Goal: Check status: Check status

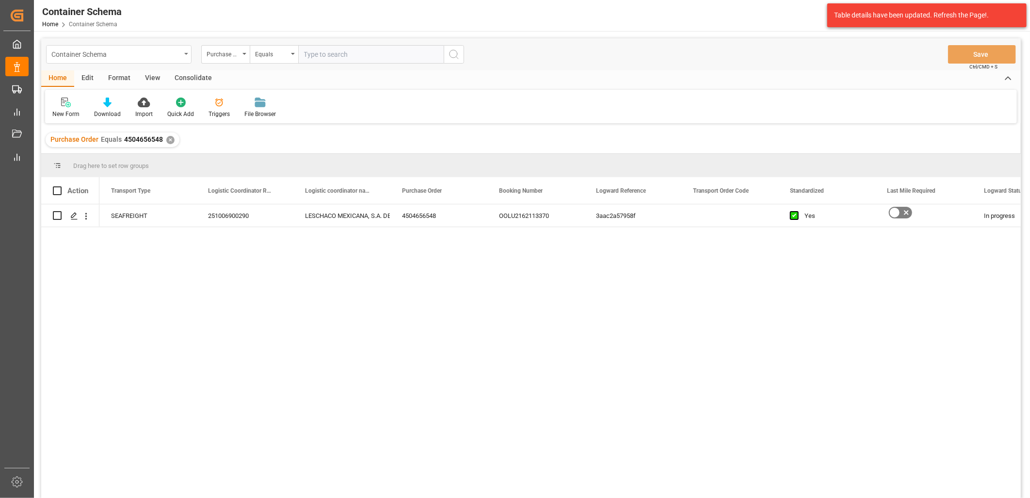
click at [162, 57] on div "Container Schema" at bounding box center [115, 54] width 129 height 12
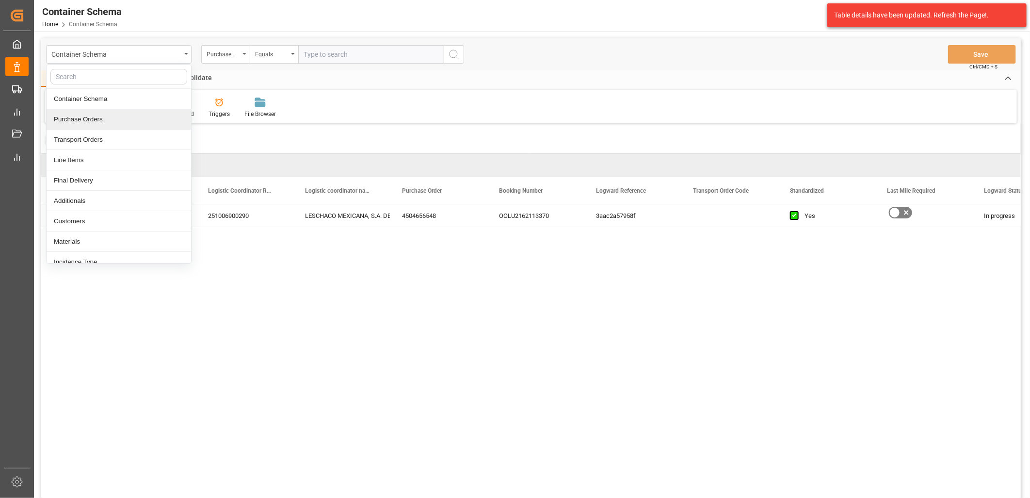
click at [100, 116] on div "Purchase Orders" at bounding box center [119, 119] width 145 height 20
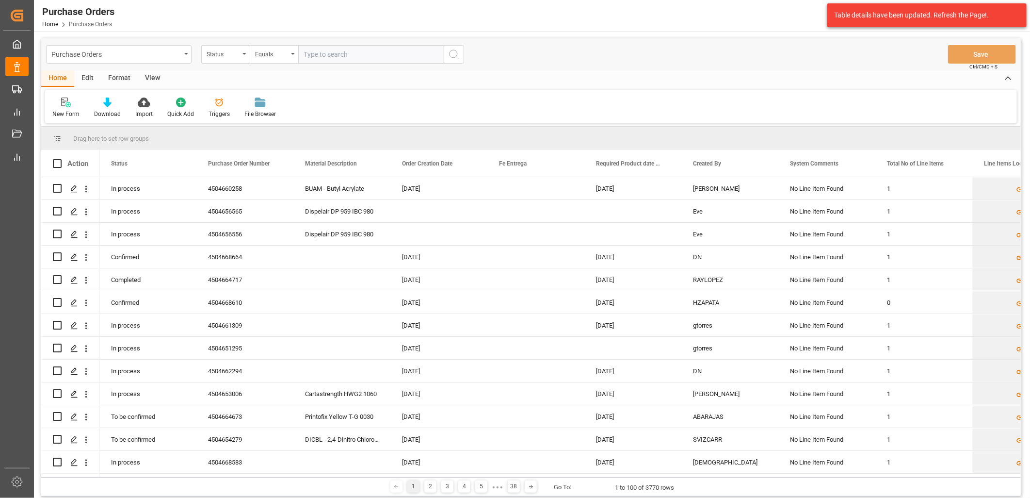
click at [242, 60] on div "Status" at bounding box center [225, 54] width 48 height 18
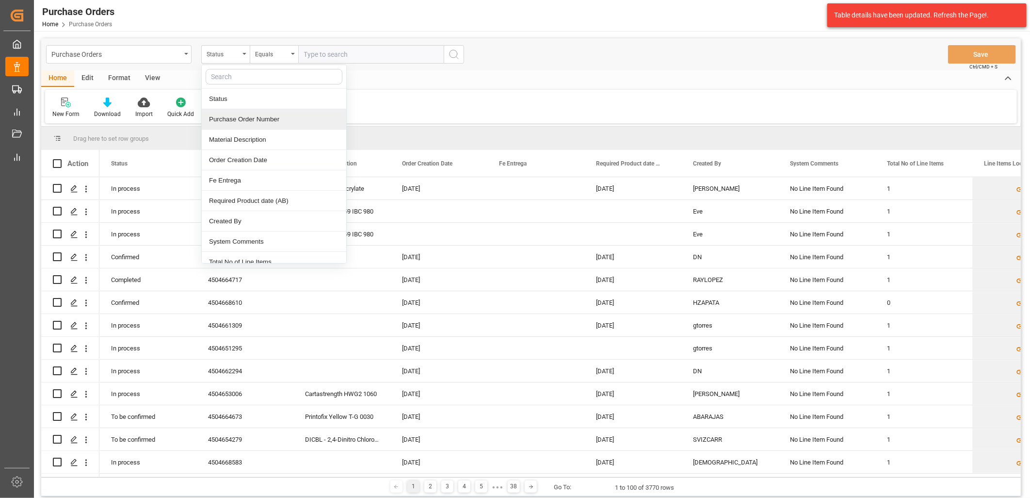
drag, startPoint x: 258, startPoint y: 116, endPoint x: 323, endPoint y: 55, distance: 88.8
click at [258, 115] on div "Purchase Order Number" at bounding box center [274, 119] width 145 height 20
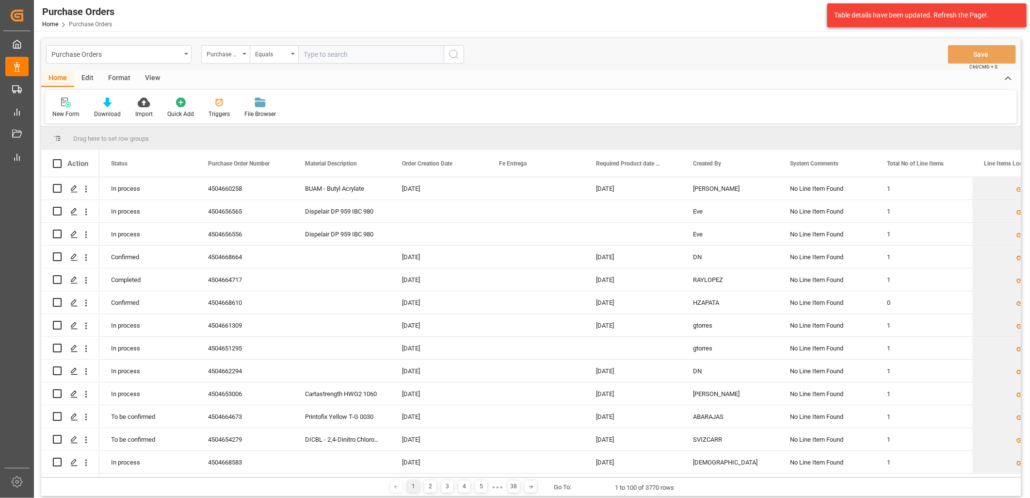
click at [315, 53] on input "text" at bounding box center [370, 54] width 145 height 18
paste input "4504634197"
type input "4504634197"
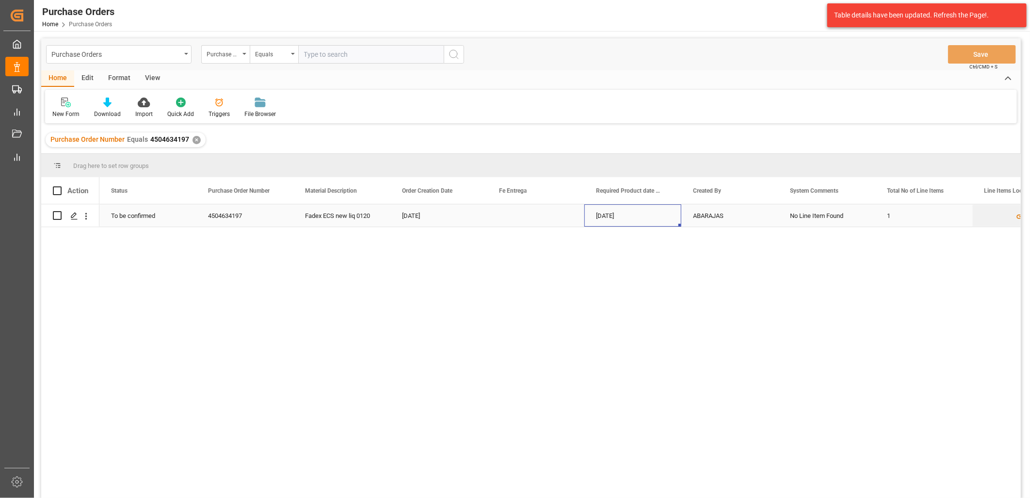
click at [616, 216] on div "02-11-2025" at bounding box center [632, 215] width 97 height 22
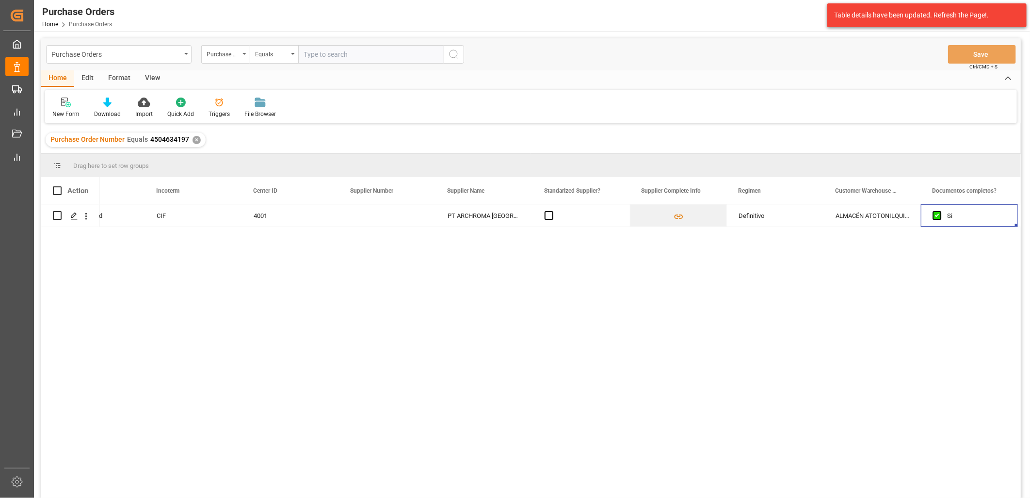
scroll to position [0, 1409]
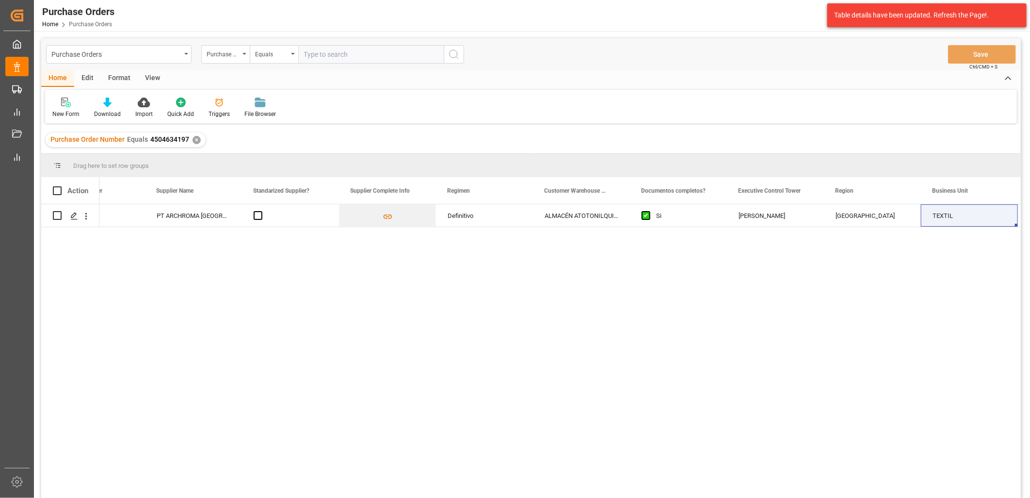
drag, startPoint x: 194, startPoint y: 137, endPoint x: 200, endPoint y: 133, distance: 7.4
click at [195, 136] on div "✕" at bounding box center [197, 140] width 8 height 8
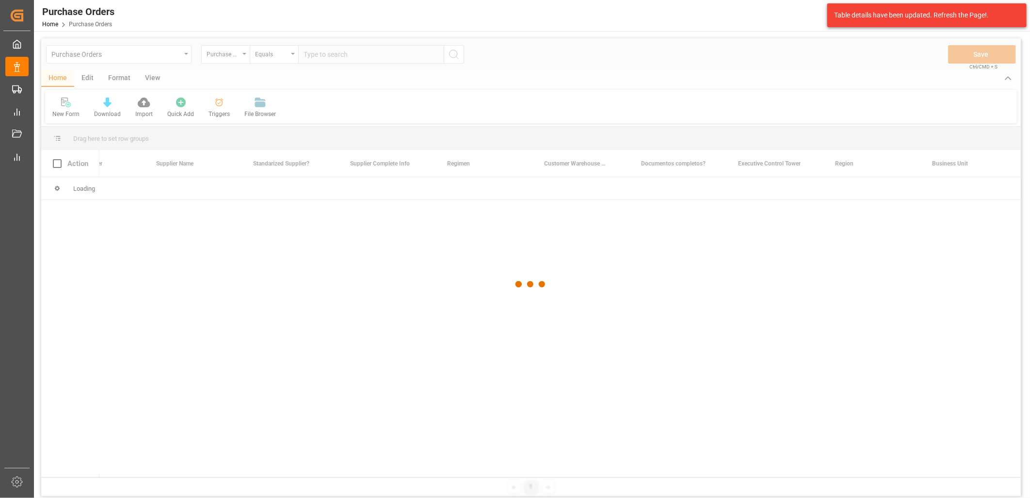
click at [313, 56] on div at bounding box center [531, 284] width 980 height 492
click at [314, 56] on div at bounding box center [531, 284] width 980 height 492
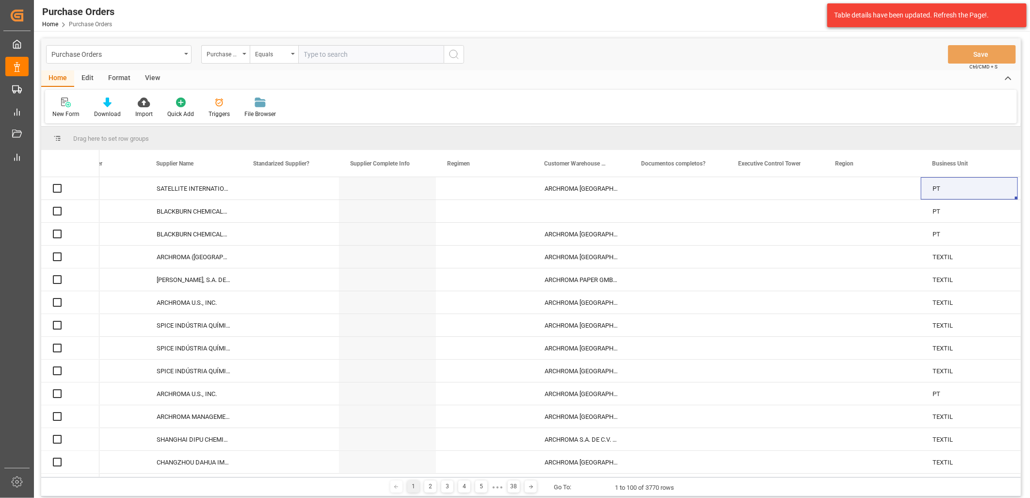
click at [314, 56] on input "text" at bounding box center [370, 54] width 145 height 18
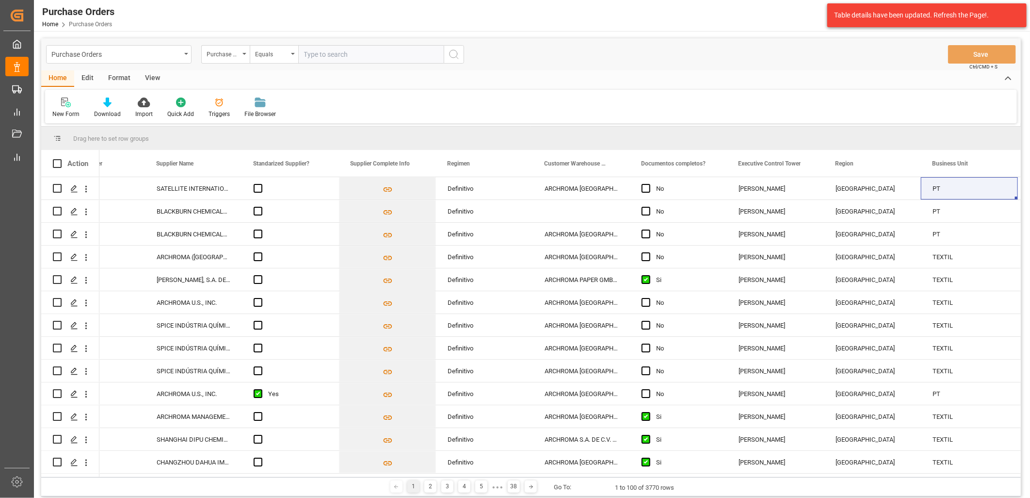
paste input "4504654279"
type input "4504654279"
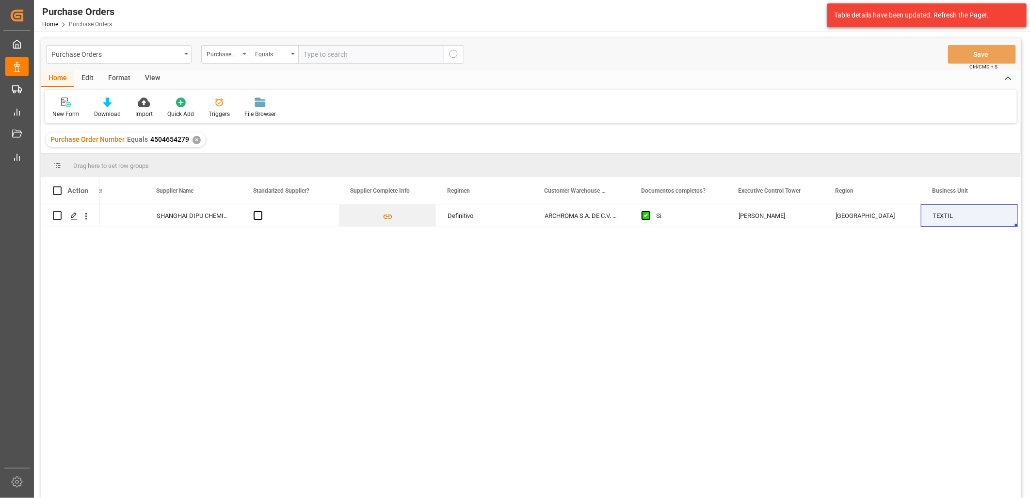
click at [196, 140] on div "✕" at bounding box center [197, 140] width 8 height 8
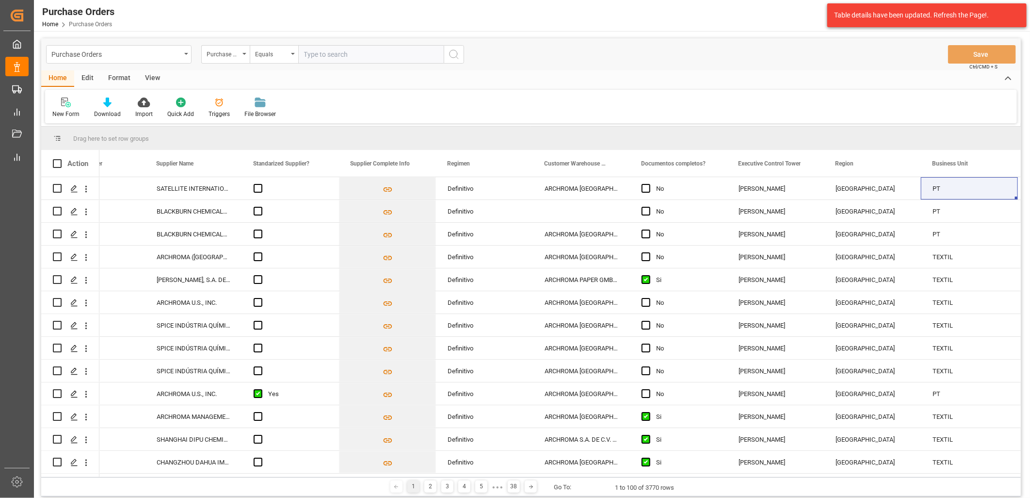
click at [314, 54] on input "text" at bounding box center [370, 54] width 145 height 18
paste input "4504664673"
type input "4504664673"
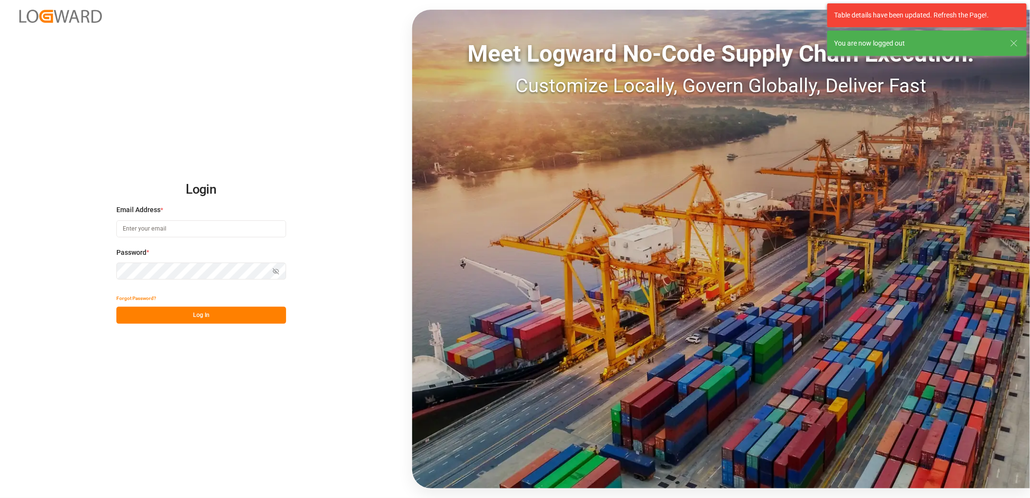
type input "[PERSON_NAME][EMAIL_ADDRESS][PERSON_NAME][DOMAIN_NAME]"
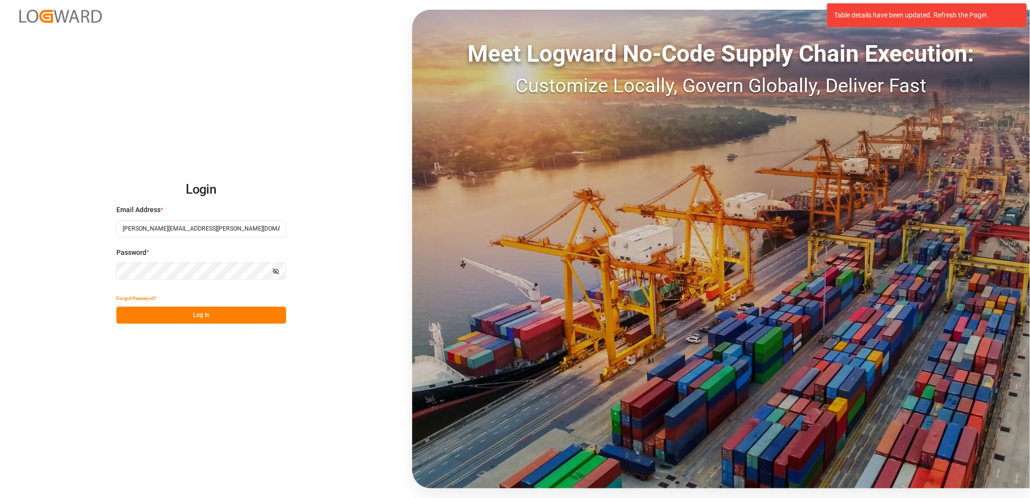
click at [212, 316] on button "Log In" at bounding box center [201, 314] width 170 height 17
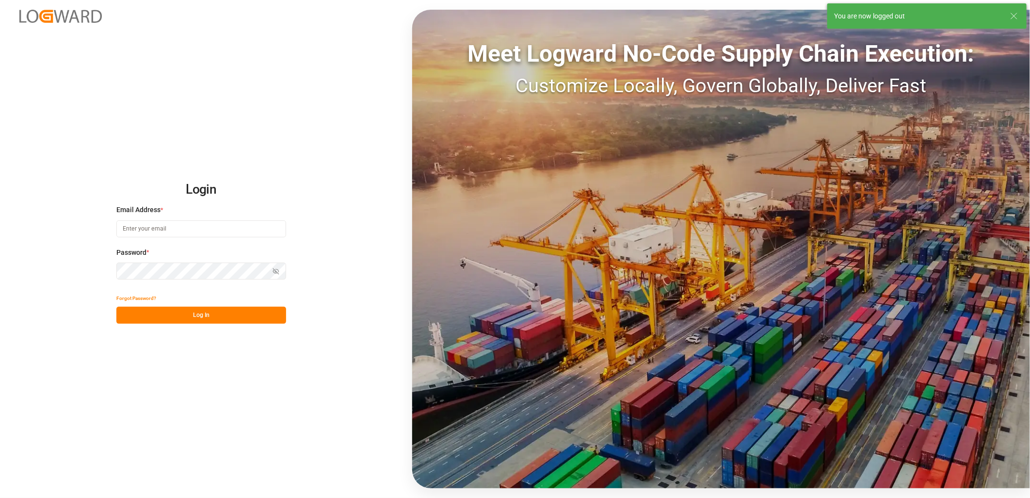
type input "[PERSON_NAME][EMAIL_ADDRESS][PERSON_NAME][DOMAIN_NAME]"
drag, startPoint x: 182, startPoint y: 316, endPoint x: 354, endPoint y: 133, distance: 251.1
click at [180, 316] on button "Log In" at bounding box center [201, 314] width 170 height 17
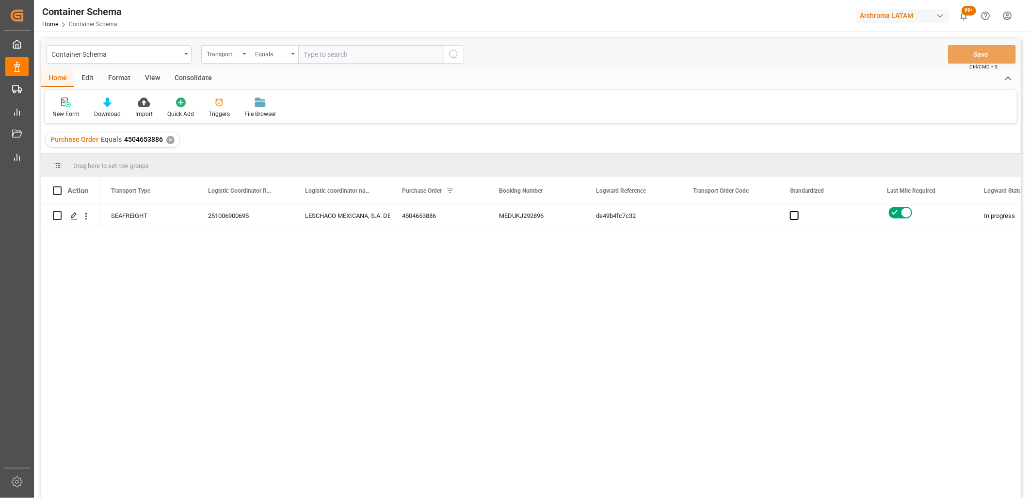
click at [168, 139] on div "✕" at bounding box center [170, 140] width 8 height 8
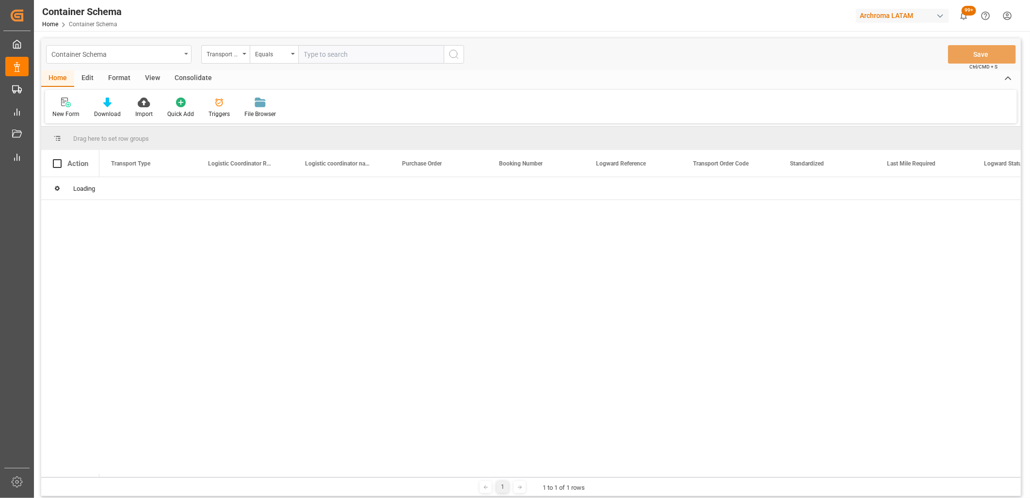
click at [187, 53] on icon "open menu" at bounding box center [186, 54] width 4 height 2
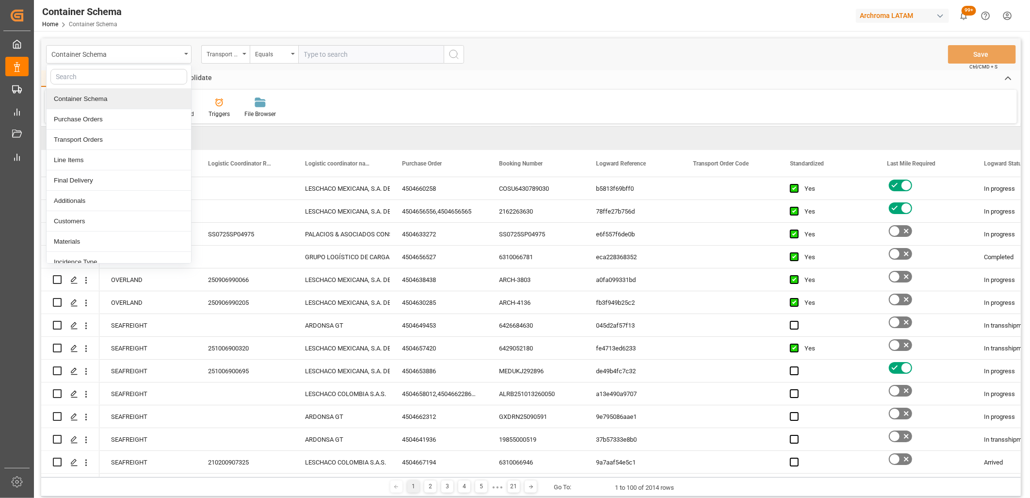
click at [105, 103] on div "Container Schema" at bounding box center [119, 99] width 145 height 20
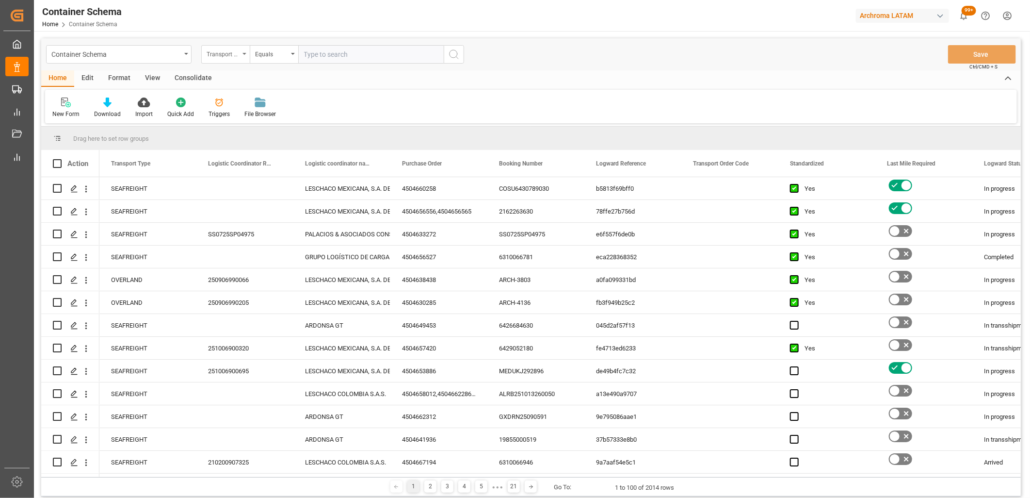
click at [227, 53] on div "Transport Type" at bounding box center [223, 53] width 33 height 11
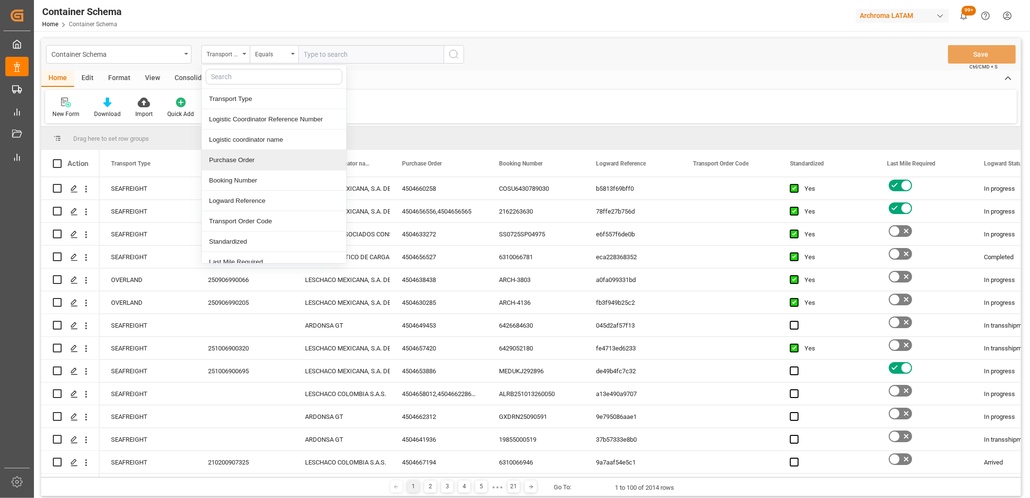
drag, startPoint x: 231, startPoint y: 154, endPoint x: 283, endPoint y: 83, distance: 88.1
click at [233, 154] on div "Purchase Order" at bounding box center [274, 160] width 145 height 20
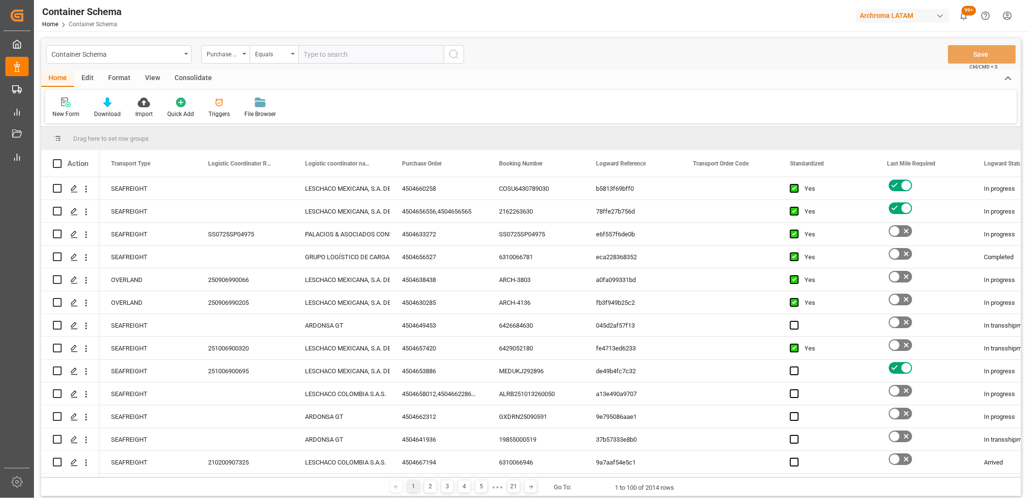
click at [331, 57] on input "text" at bounding box center [370, 54] width 145 height 18
paste input "4504661807"
type input "4504661807"
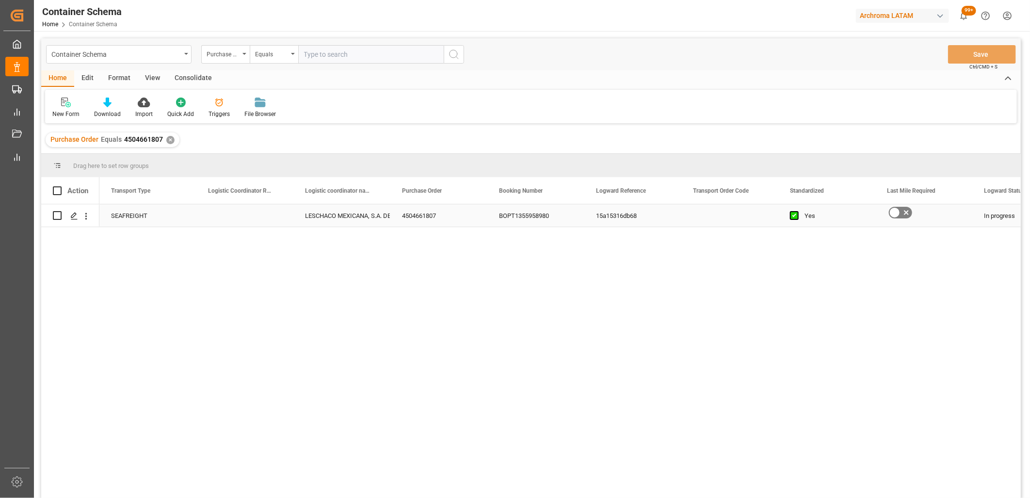
click at [234, 214] on div "Press SPACE to select this row." at bounding box center [244, 215] width 97 height 22
click at [233, 214] on input "Press SPACE to select this row." at bounding box center [244, 221] width 81 height 18
paste input "251006900703"
type input "251006900703"
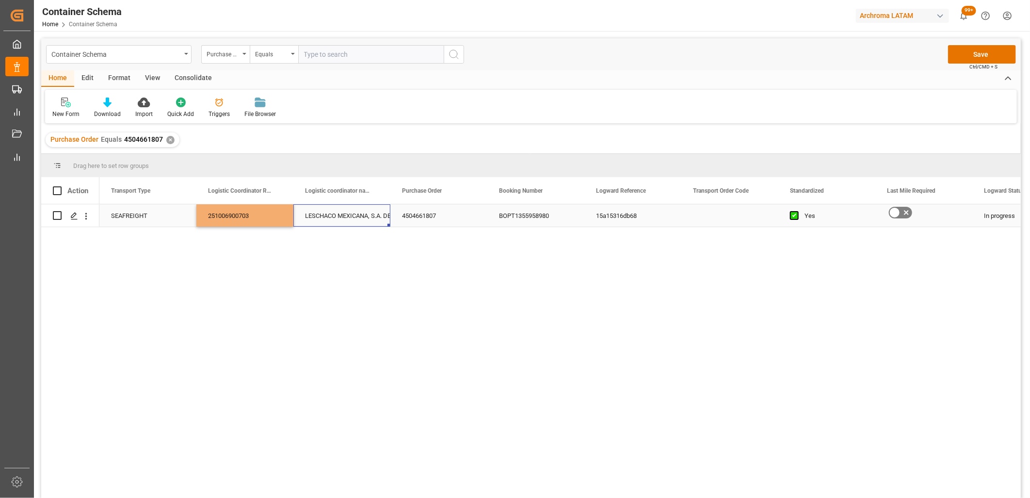
click at [322, 217] on div "LESCHACO MEXICANA, S.A. DE C.V." at bounding box center [342, 216] width 74 height 22
click at [960, 56] on button "Save" at bounding box center [982, 54] width 68 height 18
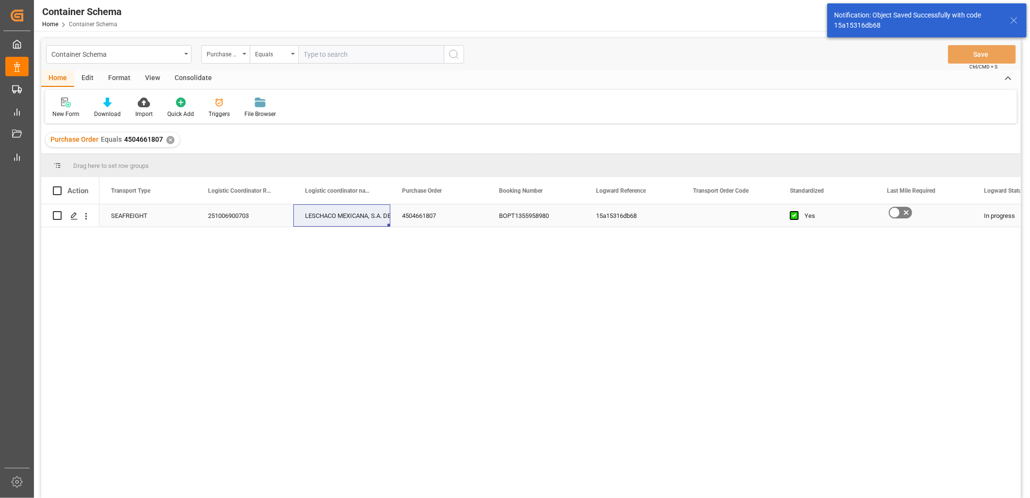
click at [905, 214] on icon "Press SPACE to select this row." at bounding box center [906, 213] width 12 height 12
click at [0, 0] on input "Press SPACE to select this row." at bounding box center [0, 0] width 0 height 0
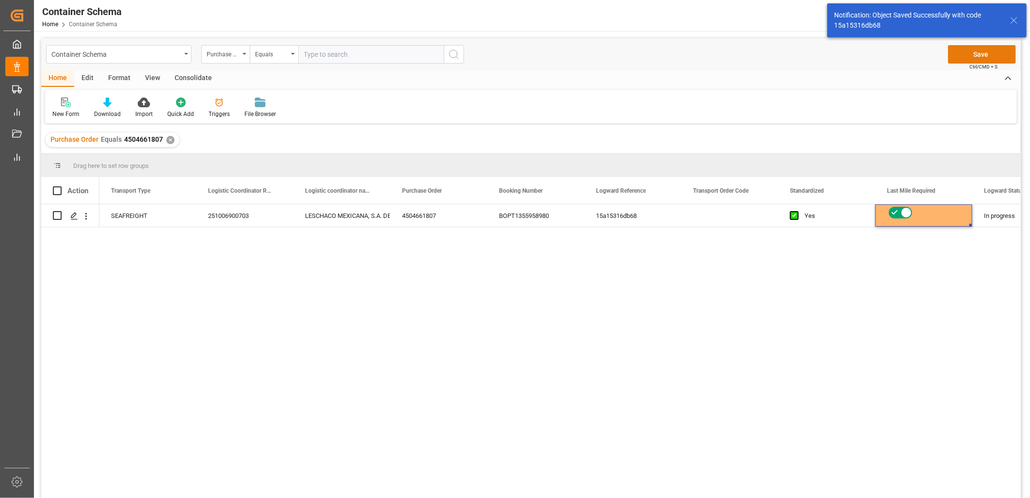
click at [967, 57] on button "Save" at bounding box center [982, 54] width 68 height 18
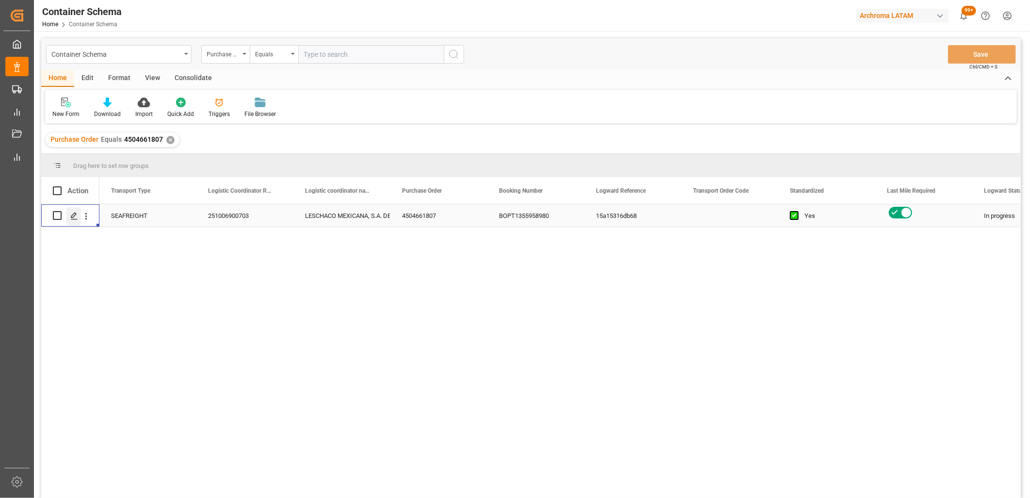
click at [77, 216] on icon "Press SPACE to select this row." at bounding box center [74, 216] width 8 height 8
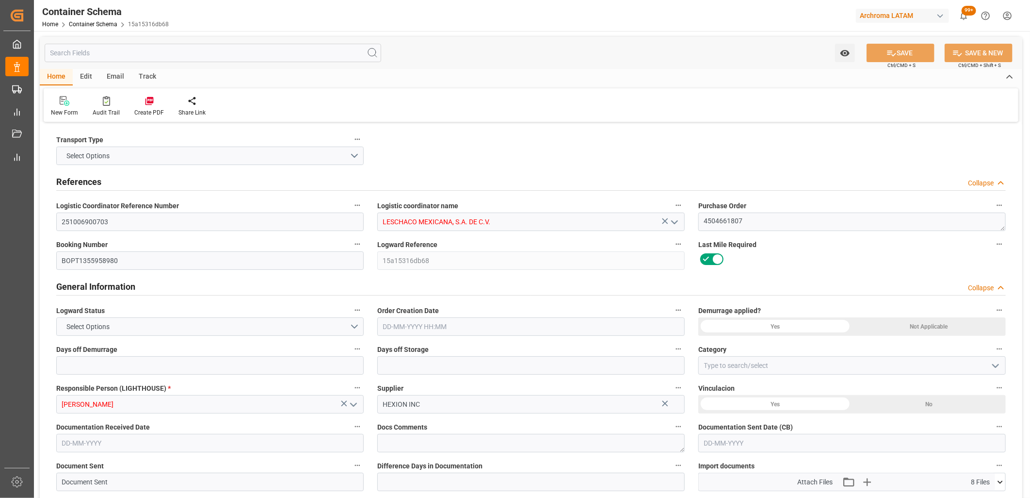
type input "0"
type input "1"
type input "21000"
type input "20450"
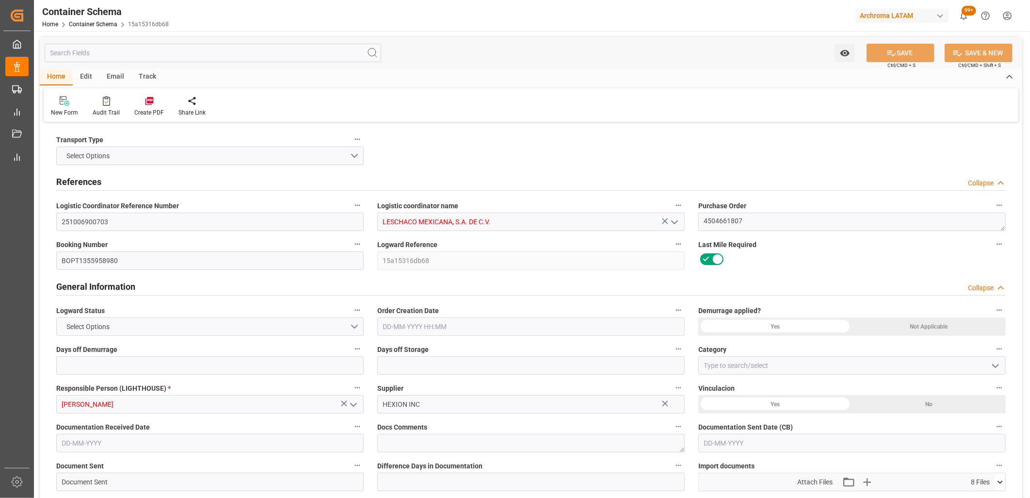
type input "Hapag [PERSON_NAME]"
type input "Hapag Lloyd Aktiengesellschaft"
type input "NLRTM"
type input "MXVER"
type input "9231236"
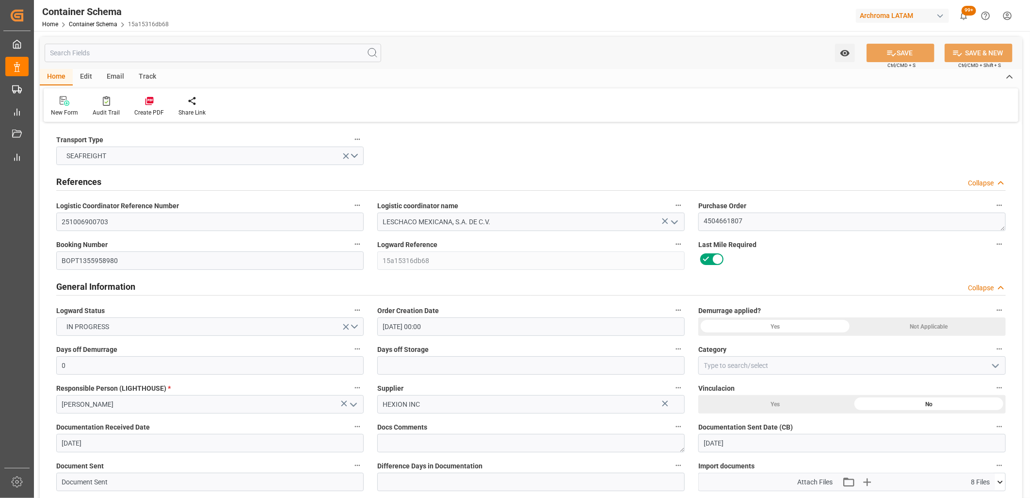
type input "[DATE] 00:00"
type input "[DATE]"
type input "[DATE] 00:00"
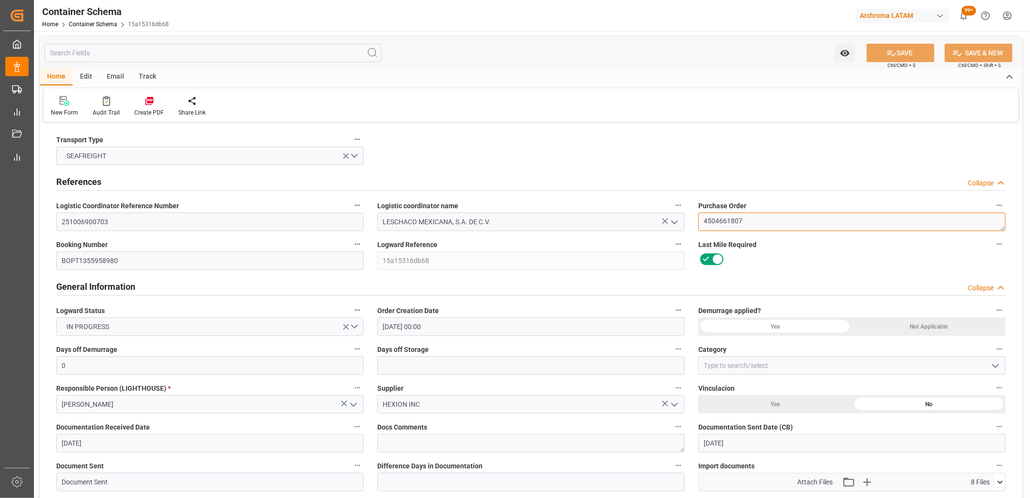
click at [728, 217] on textarea "4504661807" at bounding box center [851, 221] width 307 height 18
click at [733, 219] on textarea "4504661807" at bounding box center [851, 221] width 307 height 18
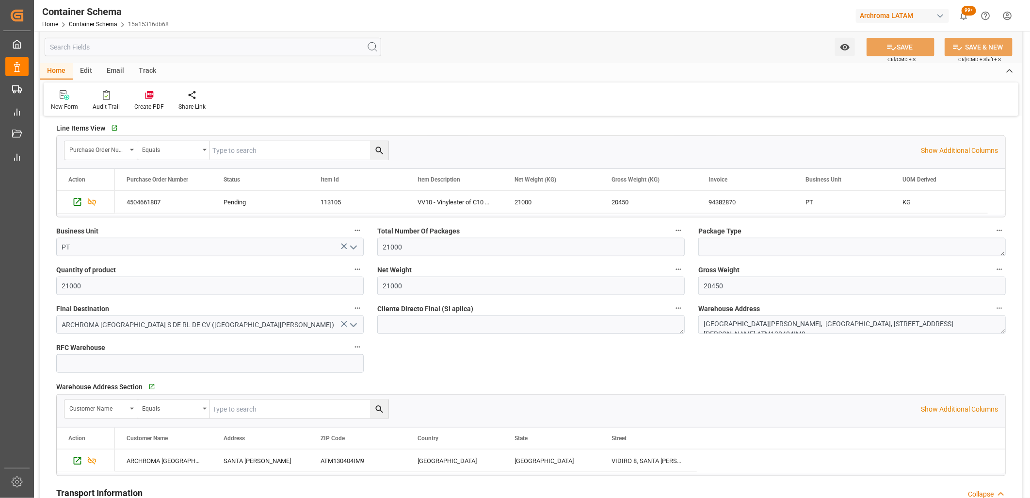
scroll to position [485, 0]
click at [715, 246] on textarea at bounding box center [851, 244] width 307 height 18
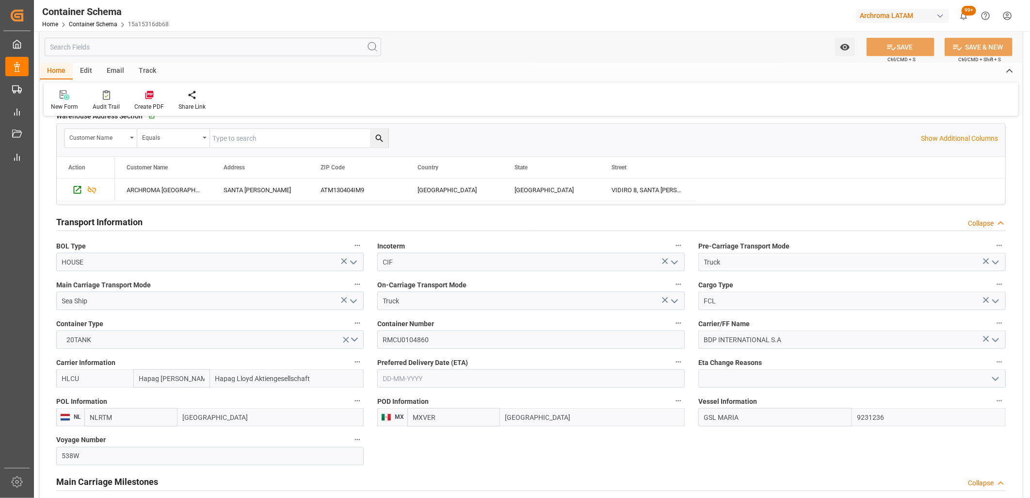
scroll to position [754, 0]
click at [724, 299] on input "FCL" at bounding box center [851, 299] width 307 height 18
click at [1000, 299] on icon "open menu" at bounding box center [996, 300] width 12 height 12
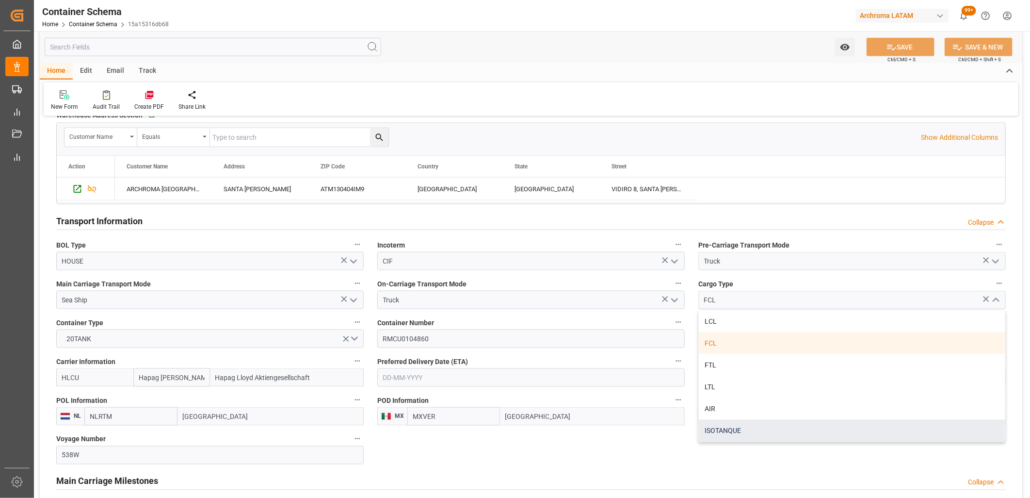
click at [728, 422] on div "ISOTANQUE" at bounding box center [852, 430] width 306 height 22
type input "ISOTANQUE"
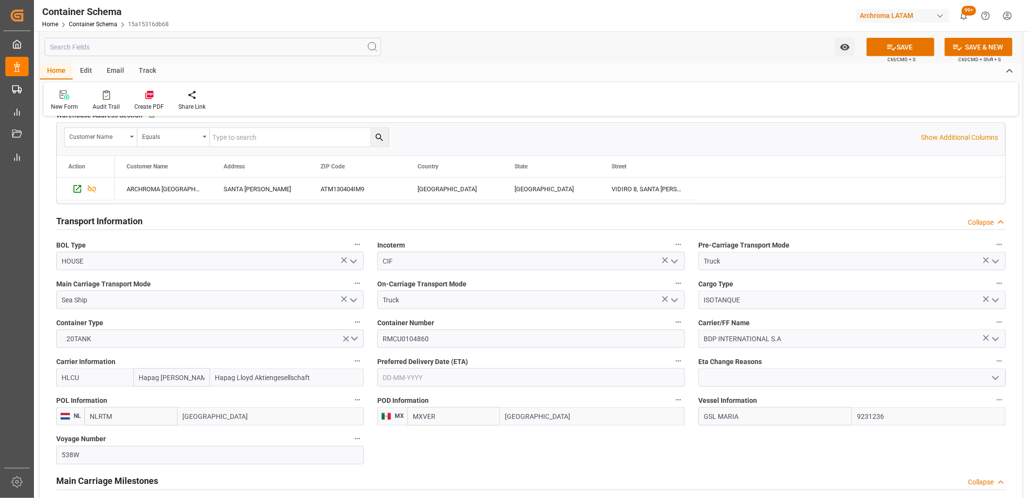
click at [907, 58] on span "Ctrl/CMD + S" at bounding box center [901, 59] width 28 height 7
click at [901, 49] on button "SAVE" at bounding box center [901, 47] width 68 height 18
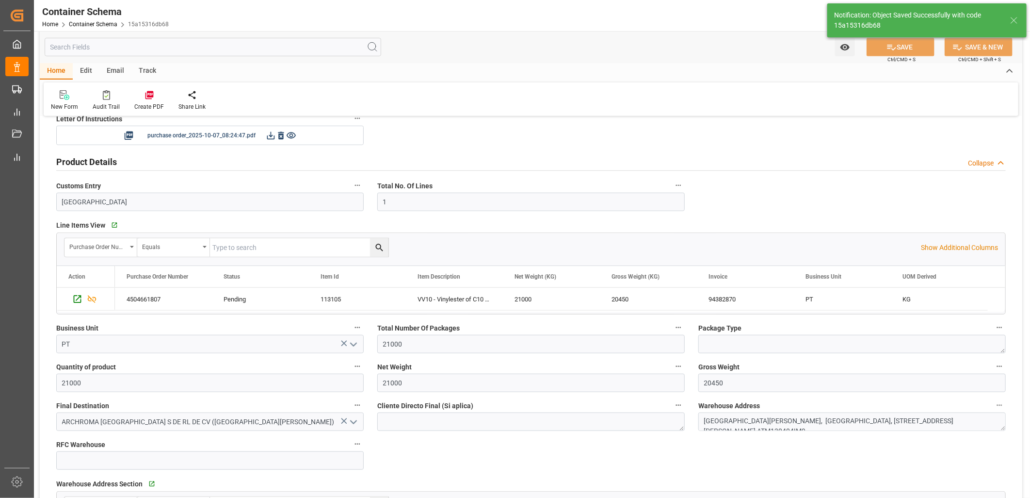
scroll to position [377, 0]
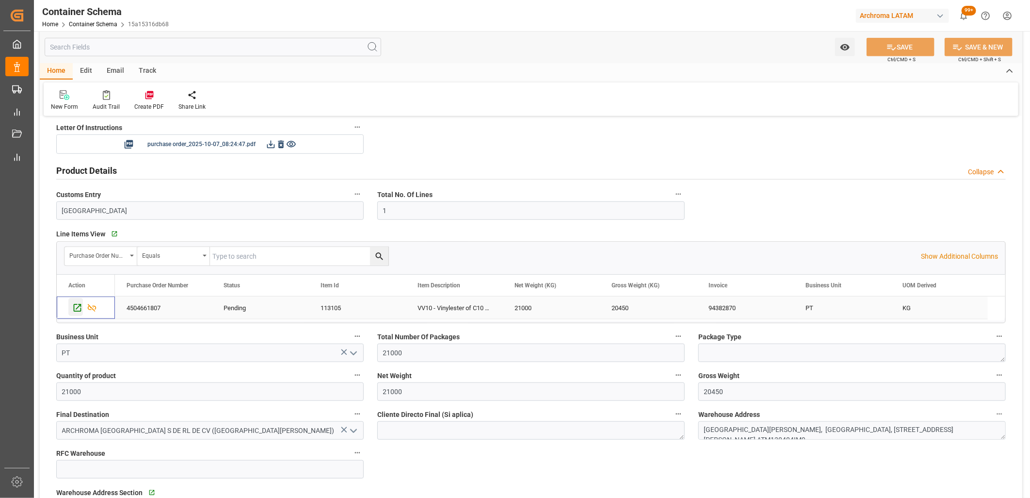
click at [77, 308] on icon "Press SPACE to select this row." at bounding box center [78, 308] width 8 height 8
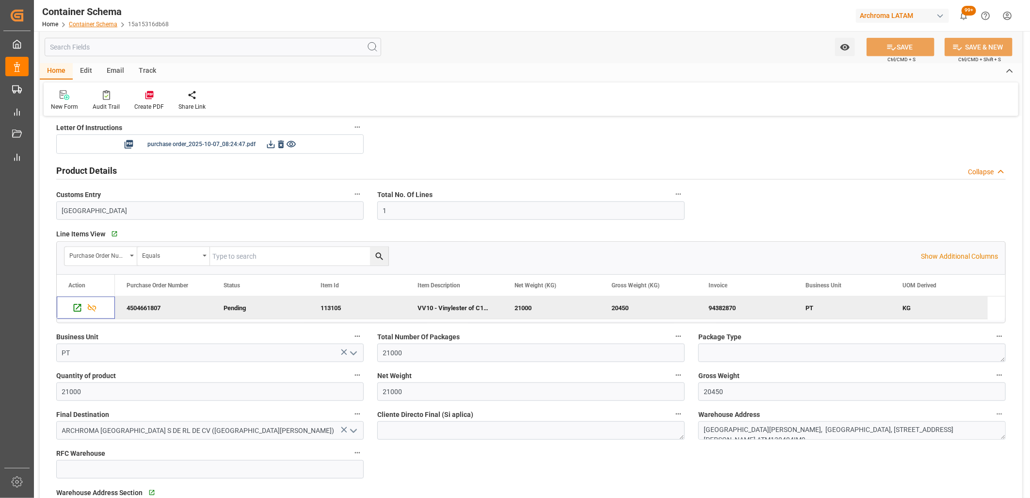
click at [91, 24] on link "Container Schema" at bounding box center [93, 24] width 48 height 7
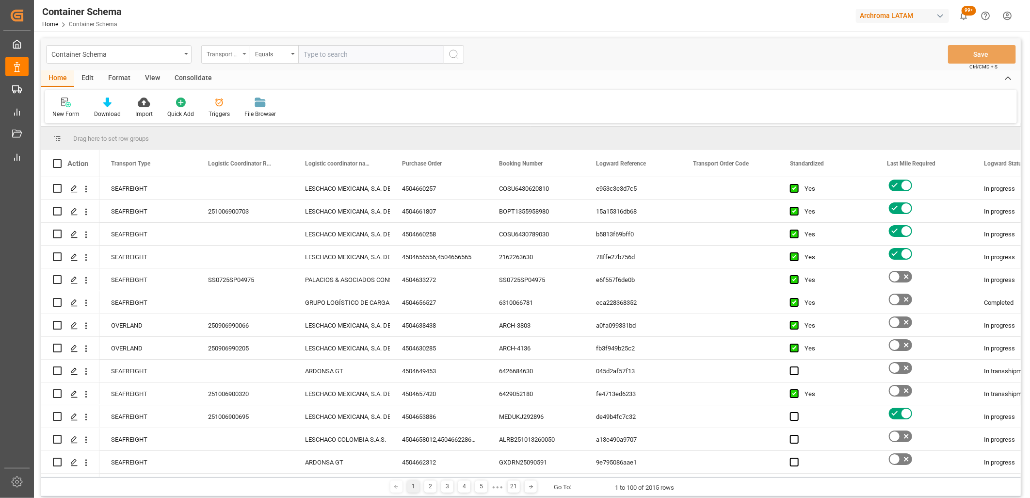
click at [238, 56] on div "Transport Type" at bounding box center [223, 53] width 33 height 11
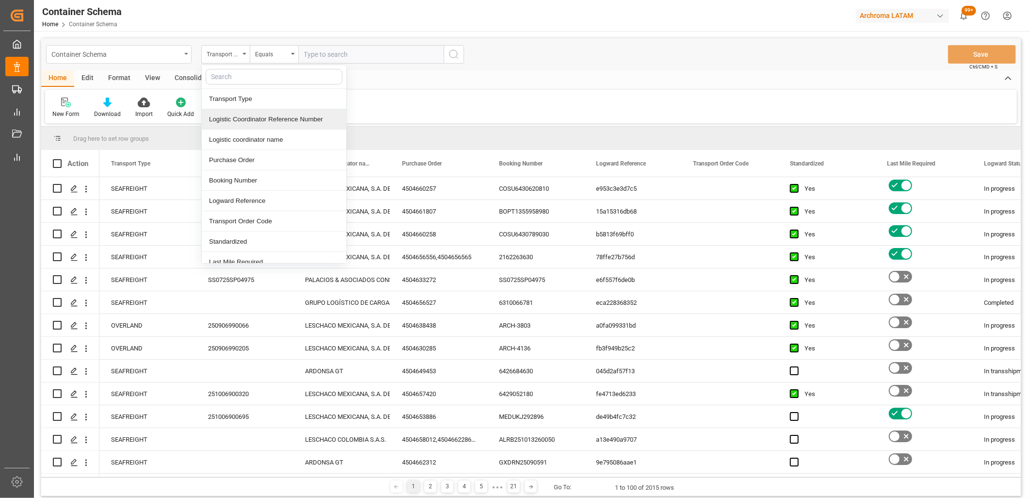
click at [124, 57] on div "Container Schema" at bounding box center [115, 54] width 129 height 12
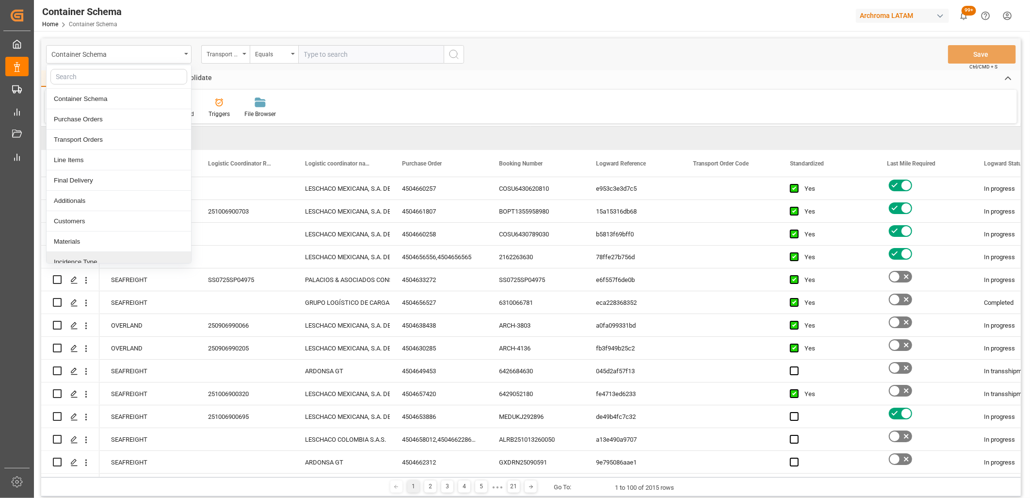
click at [85, 178] on div "Final Delivery" at bounding box center [119, 180] width 145 height 20
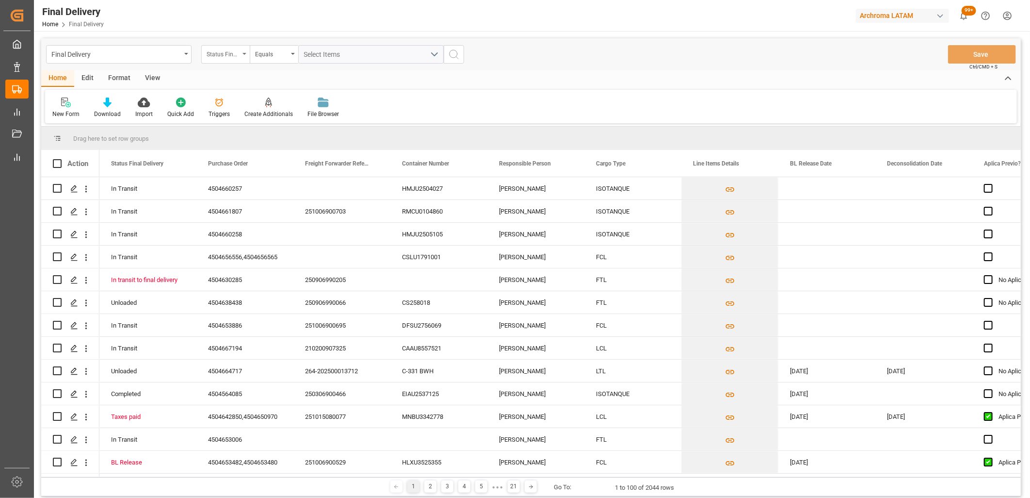
click at [231, 50] on div "Status Final Delivery" at bounding box center [223, 53] width 33 height 11
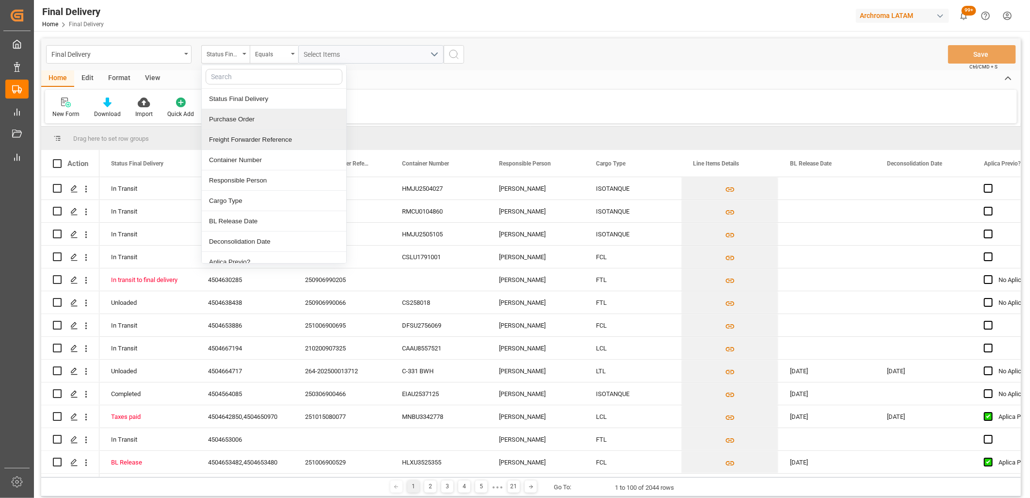
click at [235, 125] on div "Purchase Order" at bounding box center [274, 119] width 145 height 20
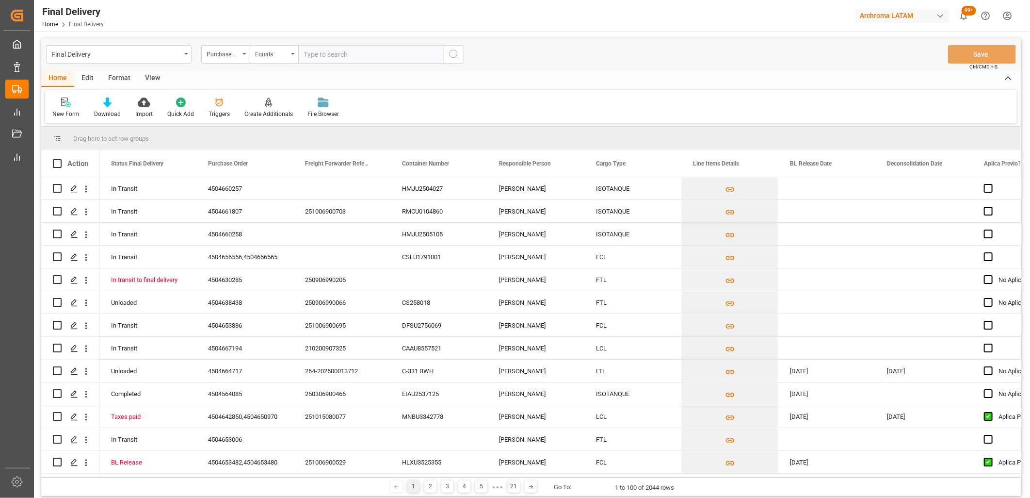
click at [313, 57] on input "text" at bounding box center [370, 54] width 145 height 18
type input "4504640025"
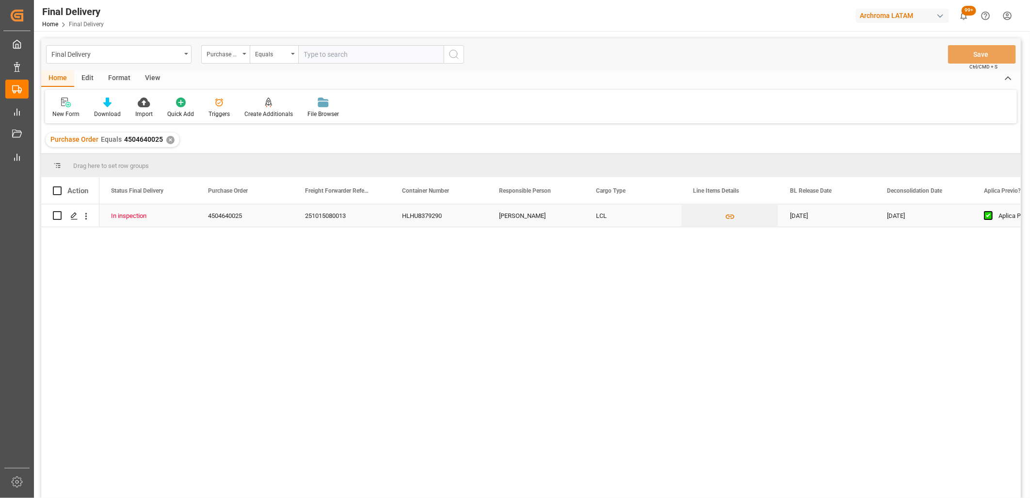
click at [804, 216] on div "[DATE]" at bounding box center [826, 215] width 97 height 22
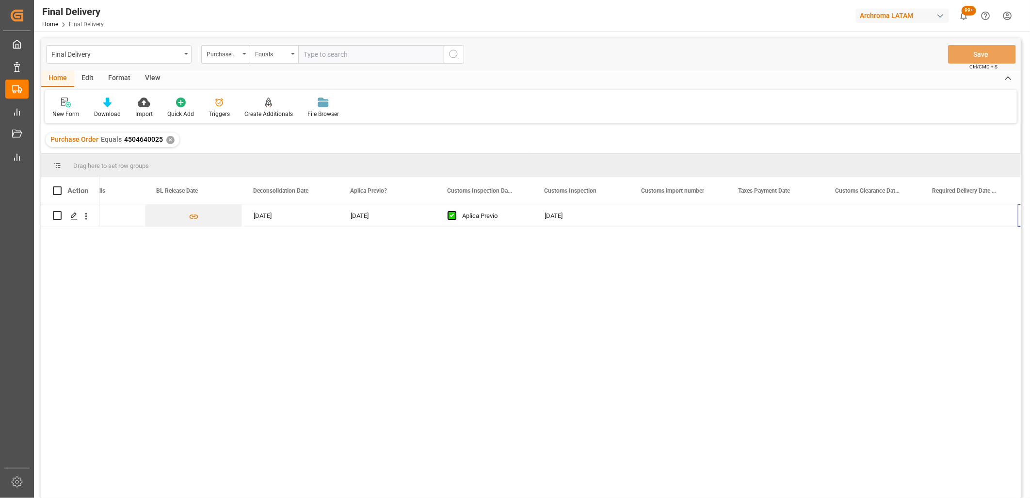
scroll to position [0, 633]
click at [770, 215] on div "Press SPACE to select this row." at bounding box center [775, 215] width 97 height 22
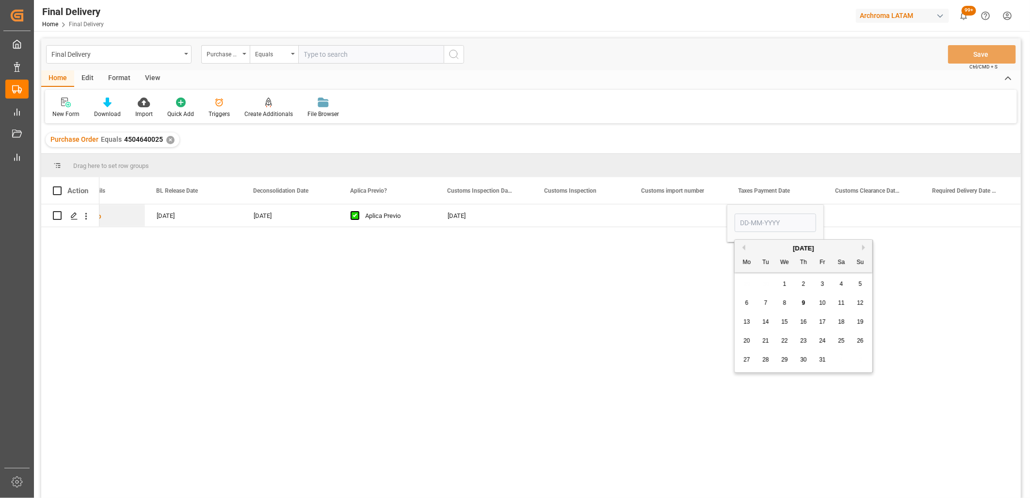
click at [803, 300] on span "9" at bounding box center [803, 302] width 3 height 7
type input "[DATE]"
click at [678, 215] on div "Press SPACE to select this row." at bounding box center [678, 215] width 97 height 22
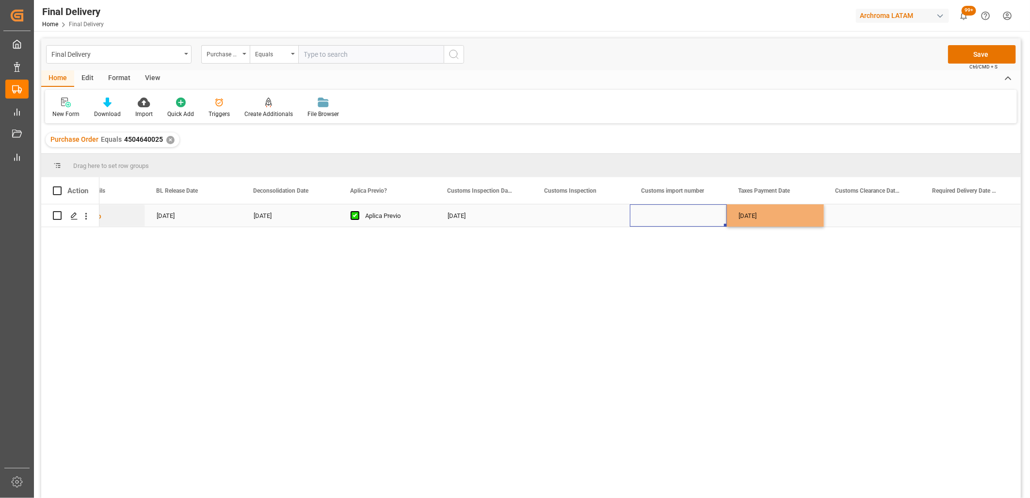
click at [678, 215] on div "Press SPACE to select this row." at bounding box center [678, 215] width 97 height 22
click at [678, 215] on input "Press SPACE to select this row." at bounding box center [678, 221] width 81 height 18
click at [661, 221] on input "25 16 5003424" at bounding box center [678, 221] width 81 height 18
type input "25 16 3108 5003424"
click at [782, 217] on div "[DATE]" at bounding box center [775, 215] width 97 height 22
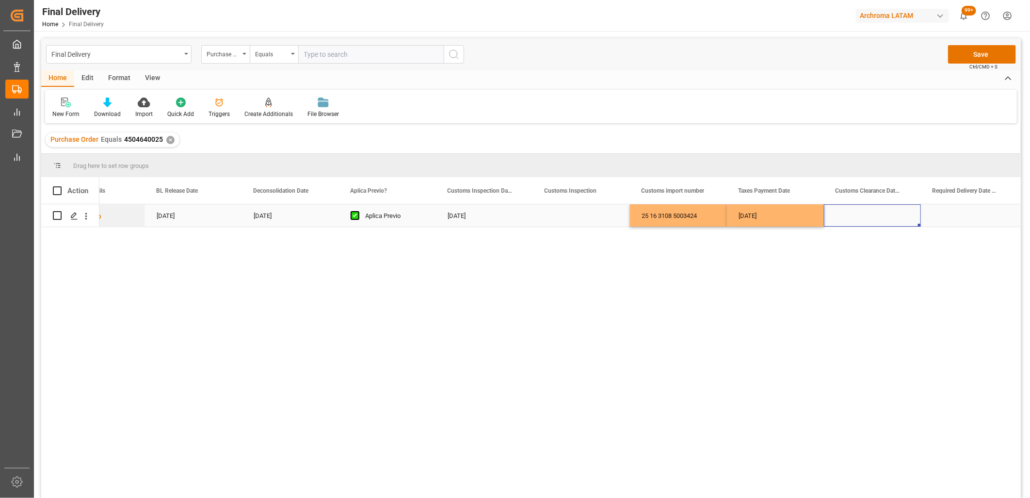
click at [870, 212] on div "Press SPACE to select this row." at bounding box center [872, 215] width 97 height 22
click at [961, 55] on button "Save" at bounding box center [982, 54] width 68 height 18
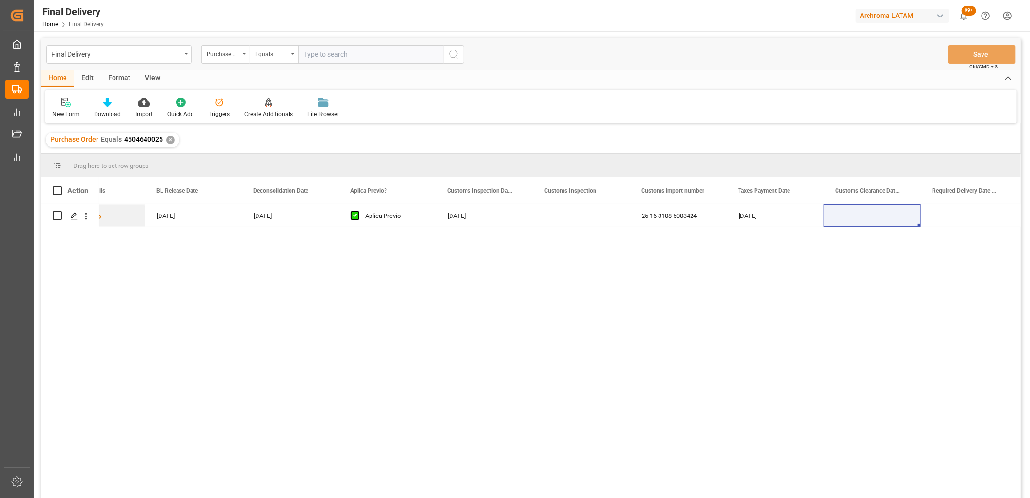
click at [170, 140] on div "✕" at bounding box center [170, 140] width 8 height 8
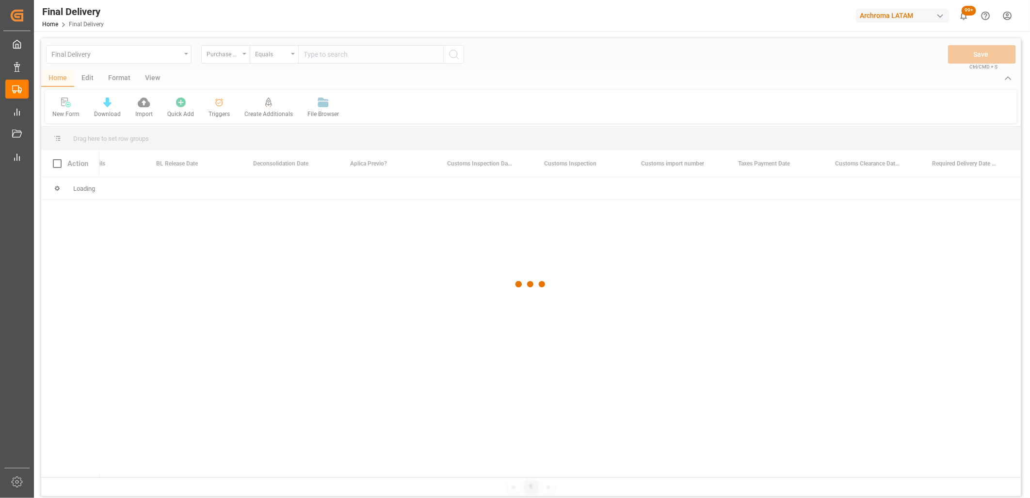
click at [243, 55] on div at bounding box center [531, 284] width 980 height 492
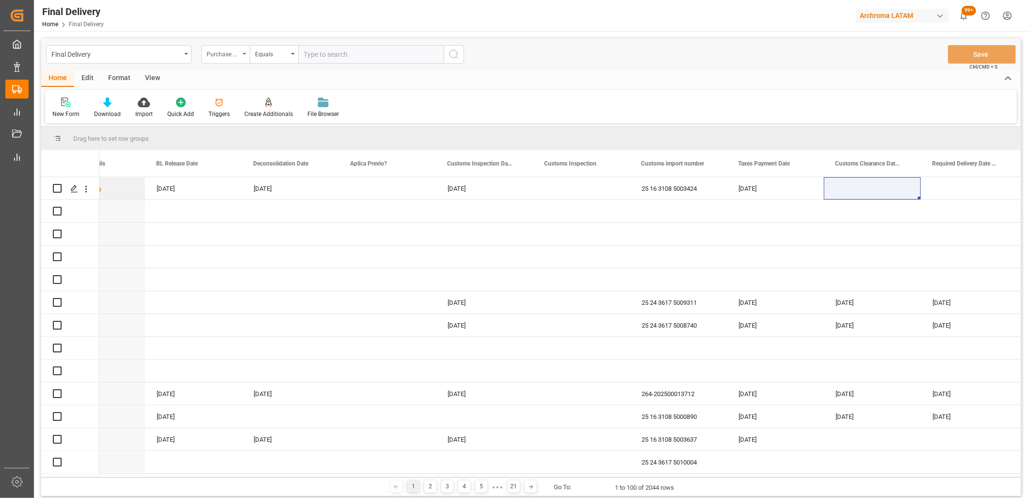
click at [240, 55] on div "Purchase Order" at bounding box center [225, 54] width 48 height 18
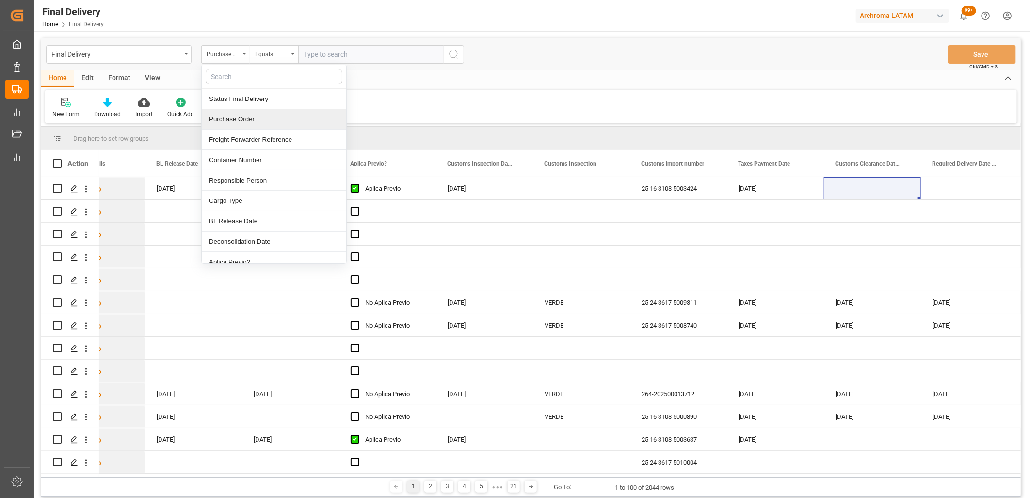
click at [239, 121] on div "Purchase Order" at bounding box center [274, 119] width 145 height 20
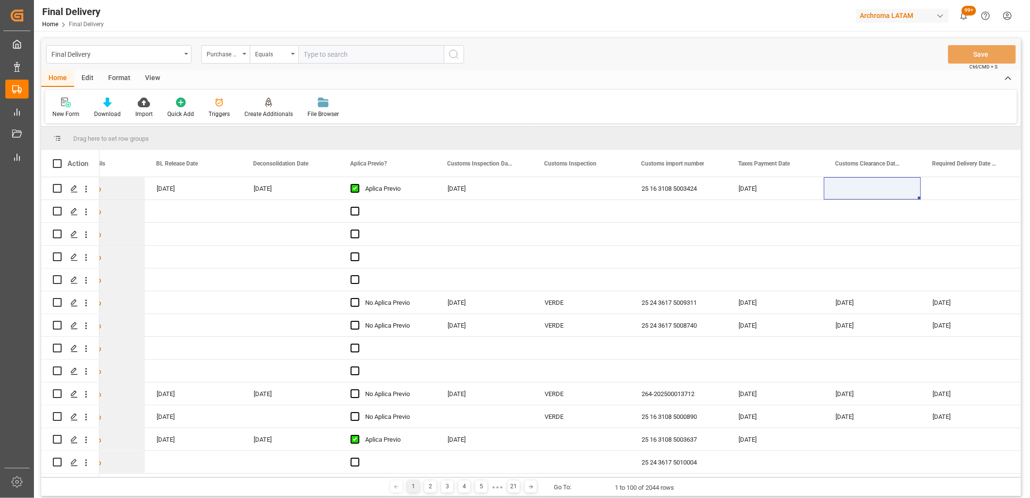
click at [306, 57] on input "text" at bounding box center [370, 54] width 145 height 18
paste input "4504646348"
type input "4504646348"
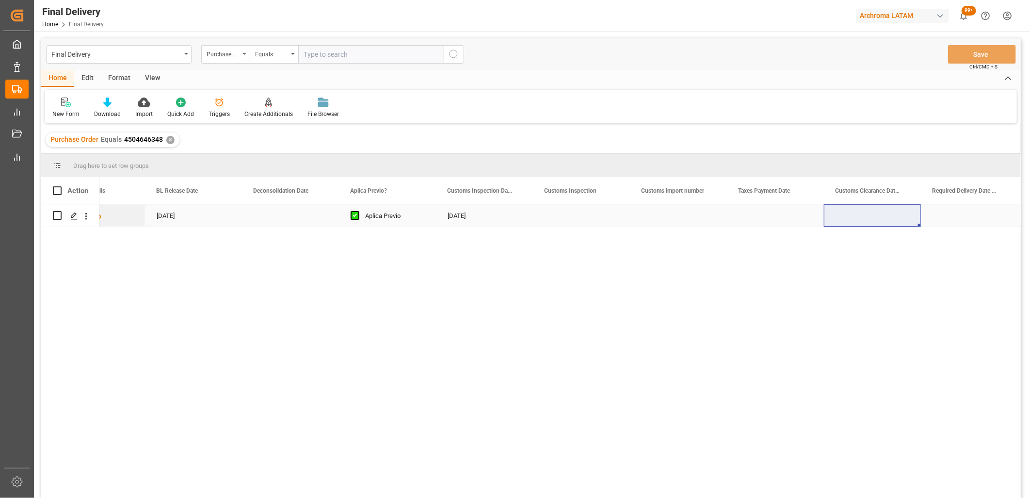
click at [770, 216] on div "Press SPACE to select this row." at bounding box center [775, 215] width 97 height 22
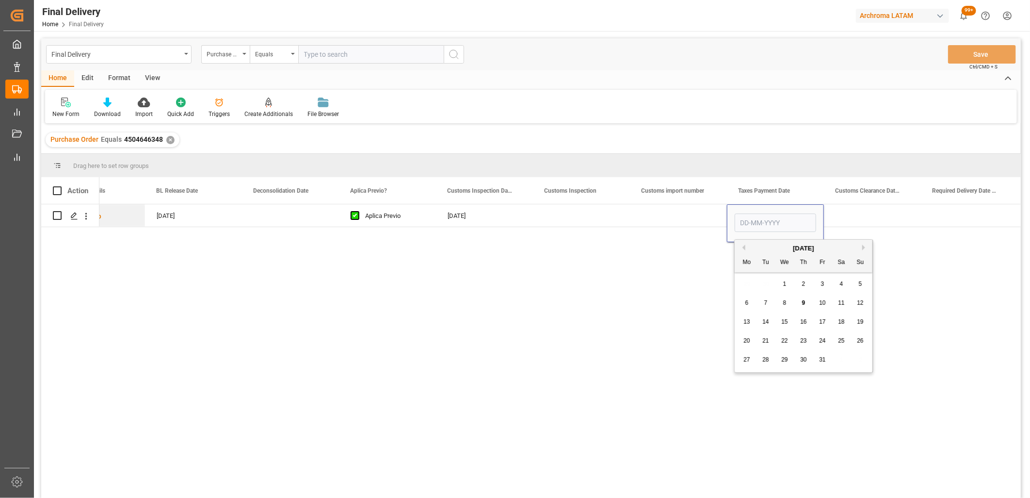
click at [781, 302] on div "8" at bounding box center [785, 303] width 12 height 12
type input "[DATE]"
click at [684, 220] on div "Press SPACE to select this row." at bounding box center [678, 215] width 97 height 22
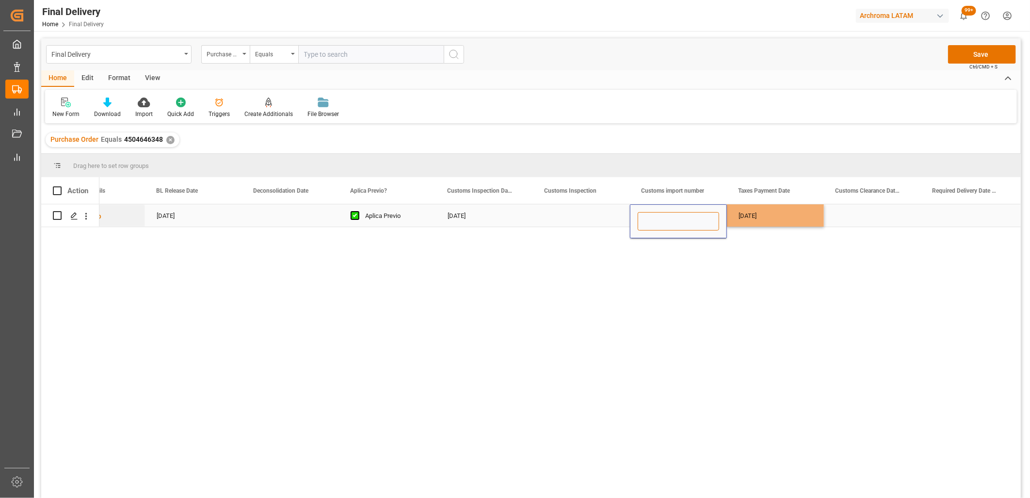
click at [683, 220] on input "Press SPACE to select this row." at bounding box center [678, 221] width 81 height 18
paste input "5003637"
type input "25 16 3108 5003637"
click at [753, 214] on div "[DATE]" at bounding box center [775, 215] width 97 height 22
click at [965, 55] on button "Save" at bounding box center [982, 54] width 68 height 18
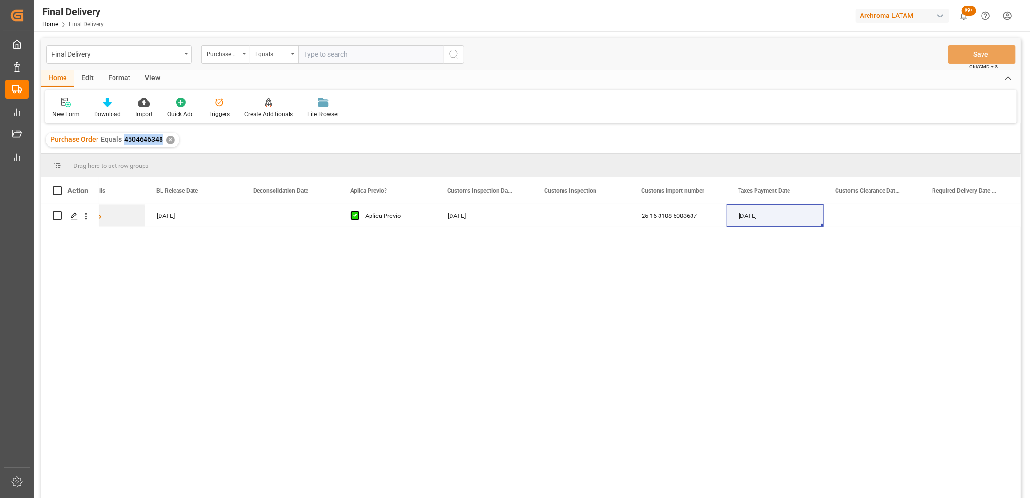
drag, startPoint x: 161, startPoint y: 139, endPoint x: 124, endPoint y: 139, distance: 37.3
click at [124, 139] on span "4504646348" at bounding box center [143, 139] width 39 height 8
copy span "4504646348"
click at [466, 212] on div "[DATE]" at bounding box center [484, 215] width 97 height 22
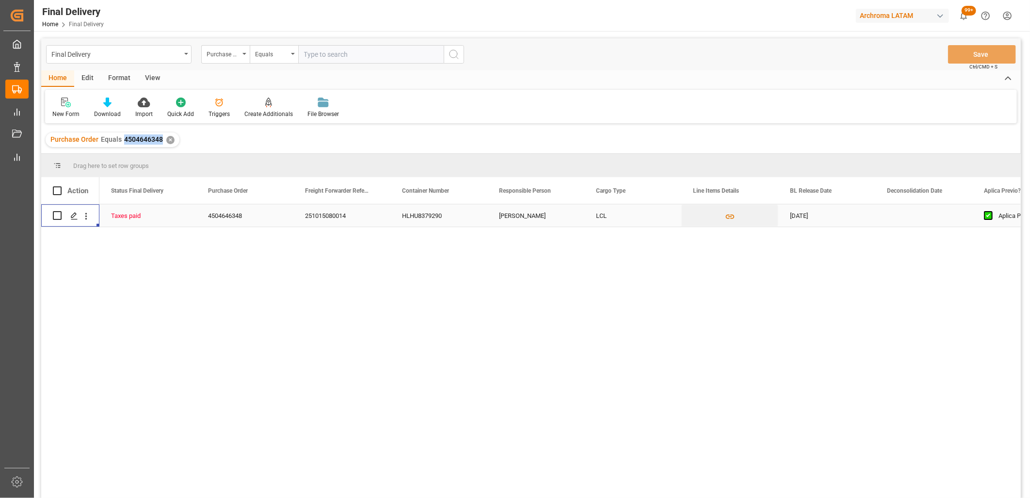
click at [313, 218] on div "251015080014" at bounding box center [341, 215] width 97 height 22
click at [429, 224] on div "HLHU8379290" at bounding box center [438, 215] width 97 height 22
click at [824, 218] on div "[DATE]" at bounding box center [826, 215] width 97 height 22
click at [904, 216] on div "Press SPACE to select this row." at bounding box center [923, 215] width 97 height 22
click at [905, 216] on div "Press SPACE to select this row." at bounding box center [923, 215] width 97 height 22
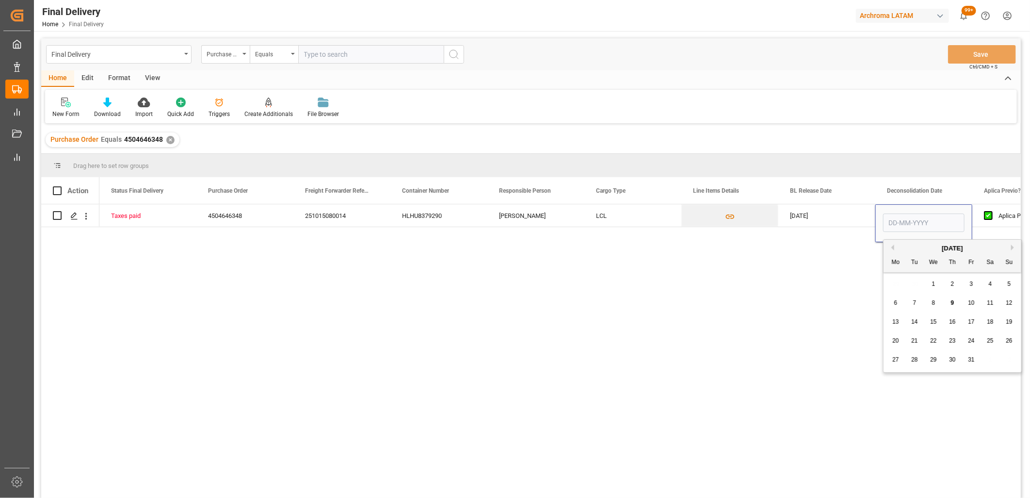
click at [951, 284] on span "2" at bounding box center [952, 283] width 3 height 7
type input "[DATE]"
click at [805, 218] on div "[DATE]" at bounding box center [826, 215] width 97 height 22
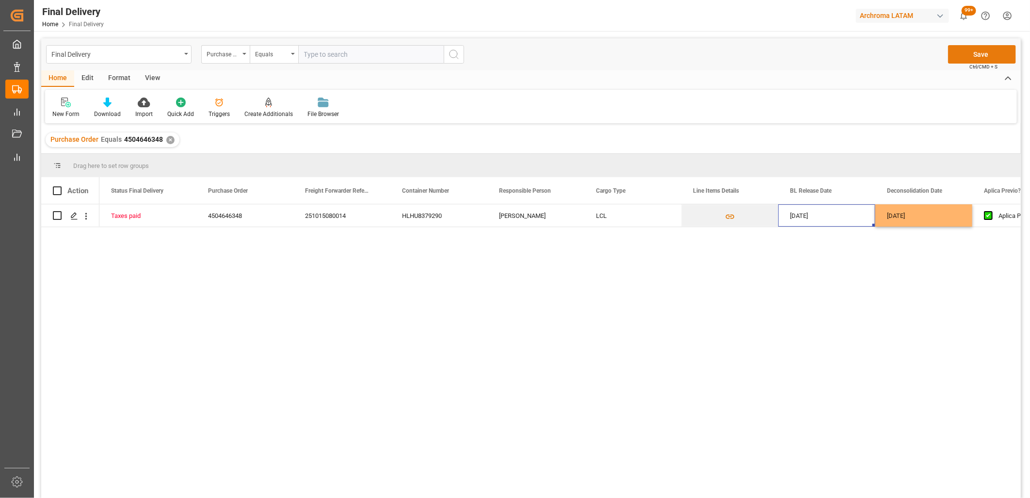
click at [964, 53] on button "Save" at bounding box center [982, 54] width 68 height 18
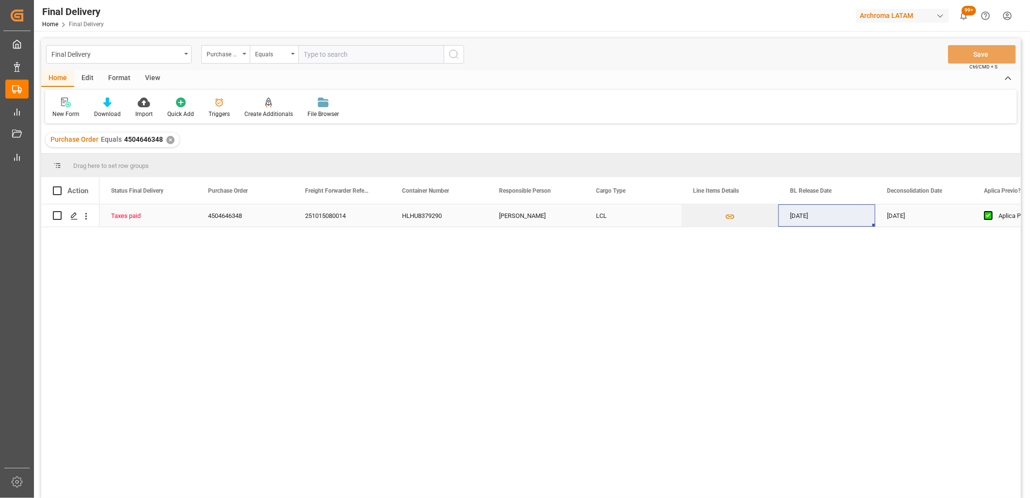
click at [896, 216] on div "[DATE]" at bounding box center [923, 215] width 97 height 22
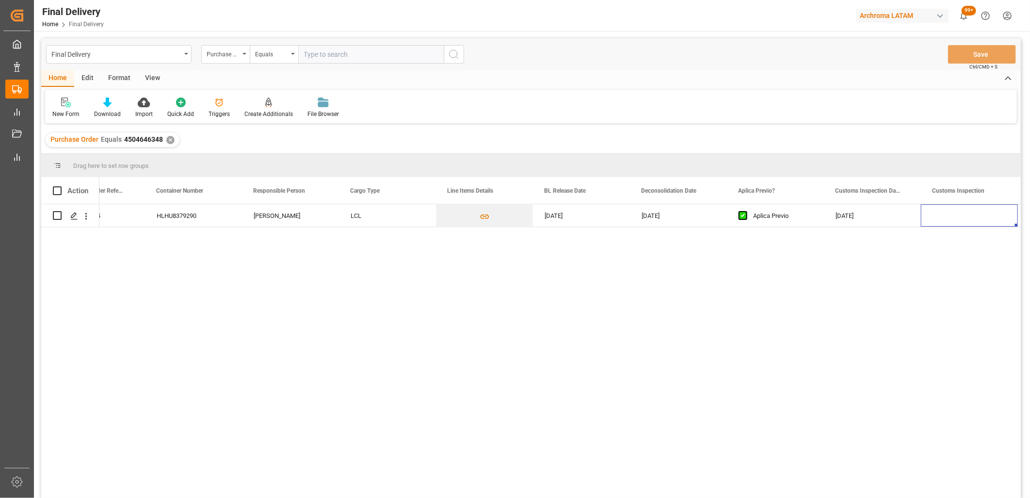
scroll to position [0, 245]
click at [962, 216] on div "Press SPACE to select this row." at bounding box center [969, 215] width 97 height 22
click at [961, 216] on div "Press SPACE to select this row." at bounding box center [969, 215] width 97 height 22
click at [961, 216] on input "Press SPACE to select this row." at bounding box center [969, 221] width 81 height 18
type input "25 16 3108 5003637"
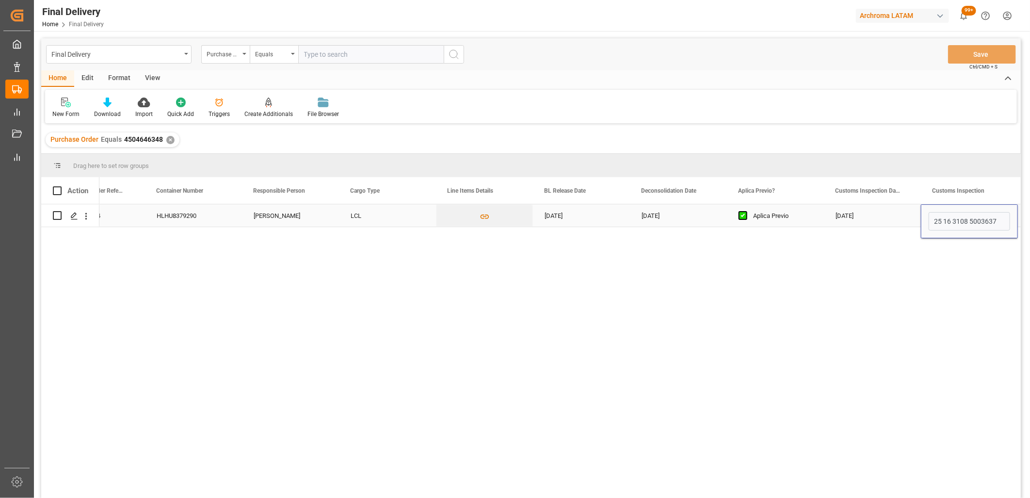
click at [879, 219] on div "[DATE]" at bounding box center [872, 215] width 97 height 22
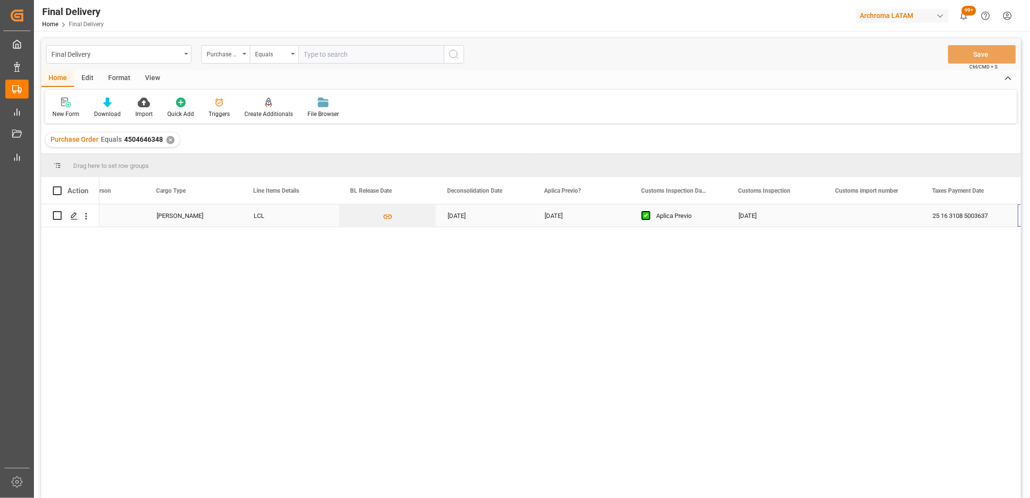
scroll to position [0, 439]
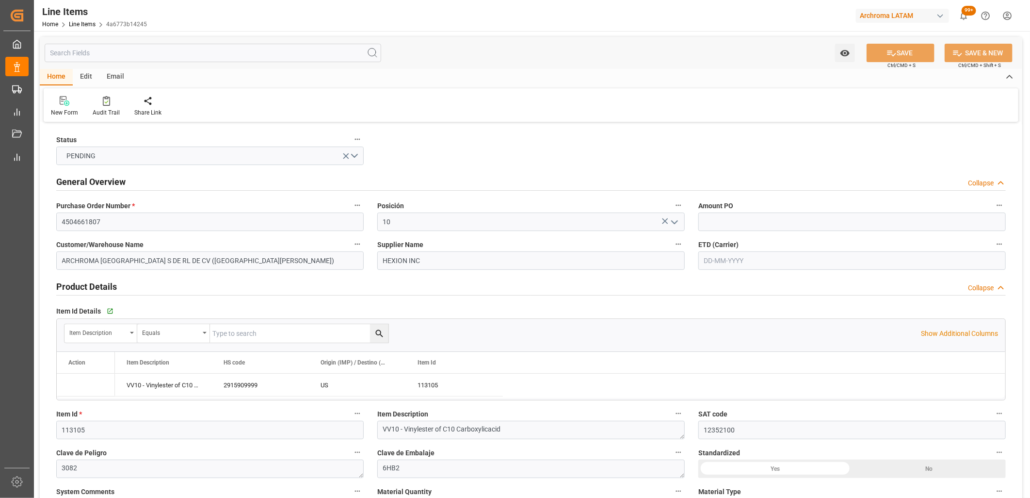
type input "12352100"
type input "21000"
type input "20450"
type input "65031"
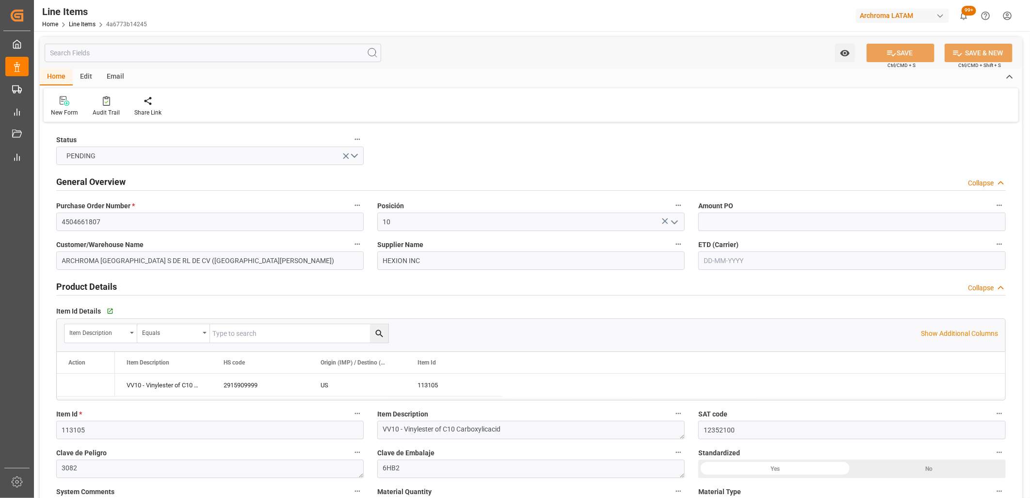
type input "2915909999"
type input "-17"
type input "[DATE]"
type input "[DATE] 23:28"
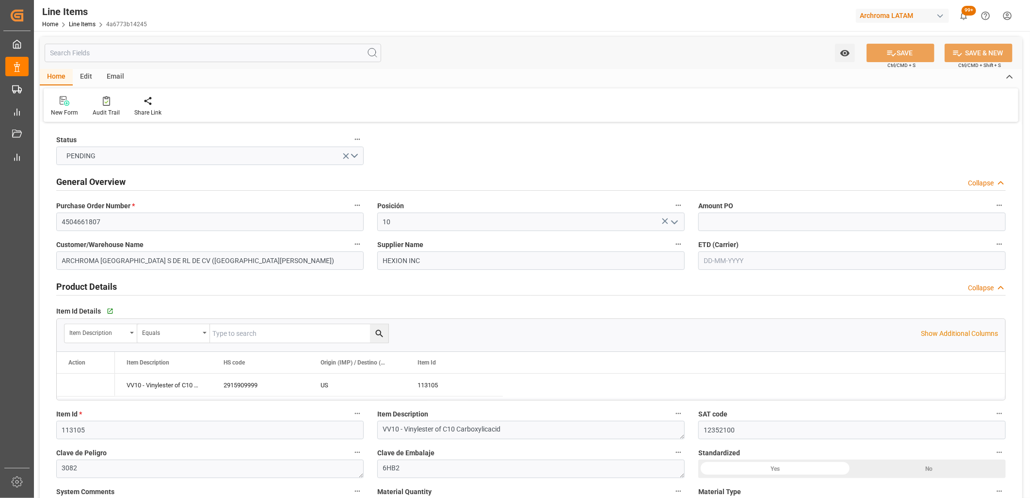
type input "08-09-2025 16:31"
type input "[DATE]"
type input "31-10-2025"
type input "[DATE]"
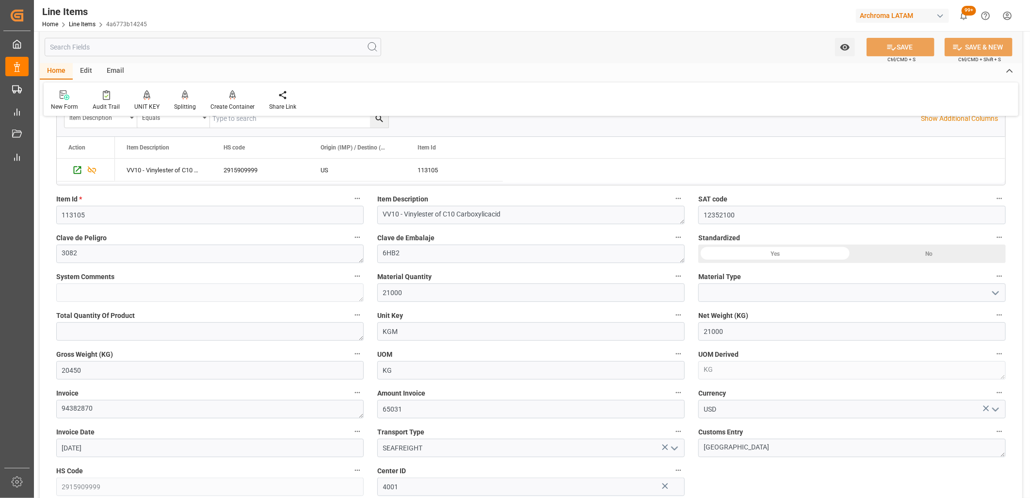
scroll to position [215, 0]
click at [720, 289] on input at bounding box center [851, 292] width 307 height 18
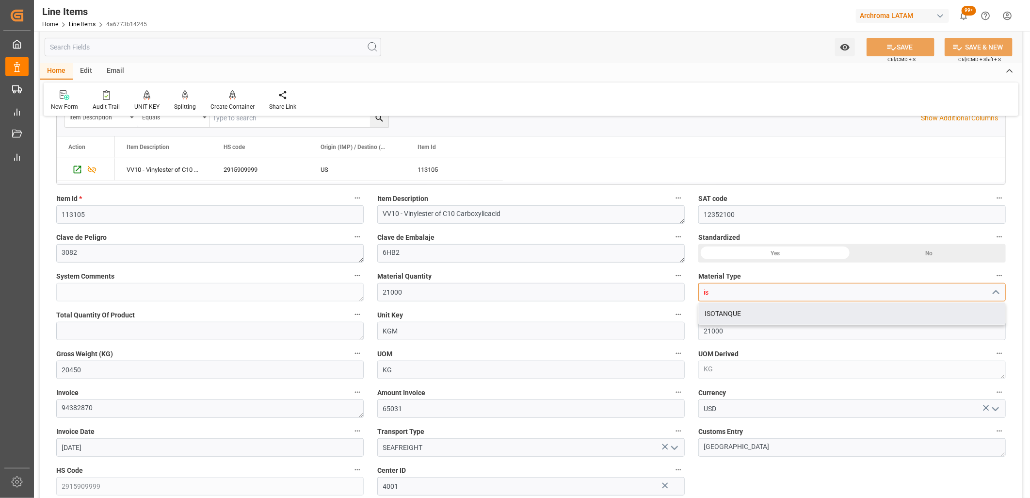
click at [726, 311] on div "ISOTANQUE" at bounding box center [852, 314] width 306 height 22
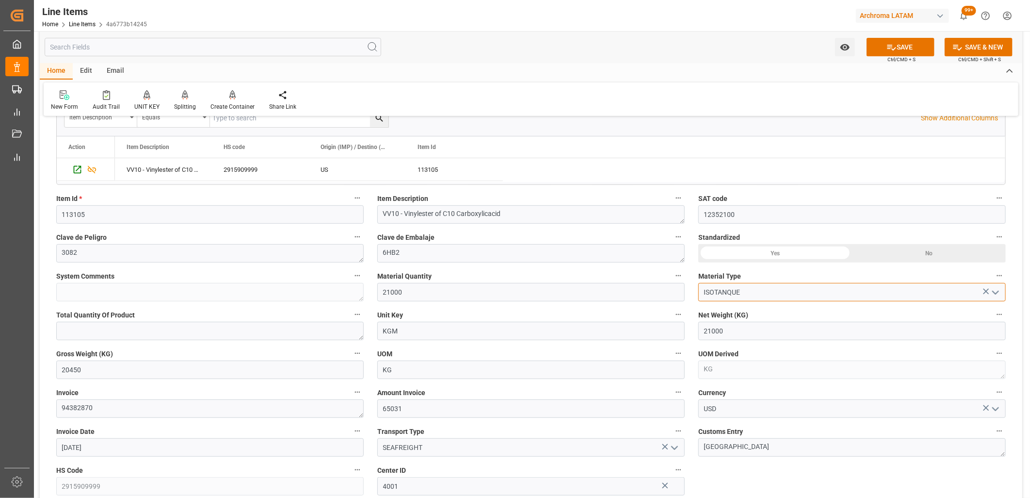
type input "ISOTANQUE"
click at [894, 51] on icon at bounding box center [891, 47] width 10 height 10
